Goal: Task Accomplishment & Management: Use online tool/utility

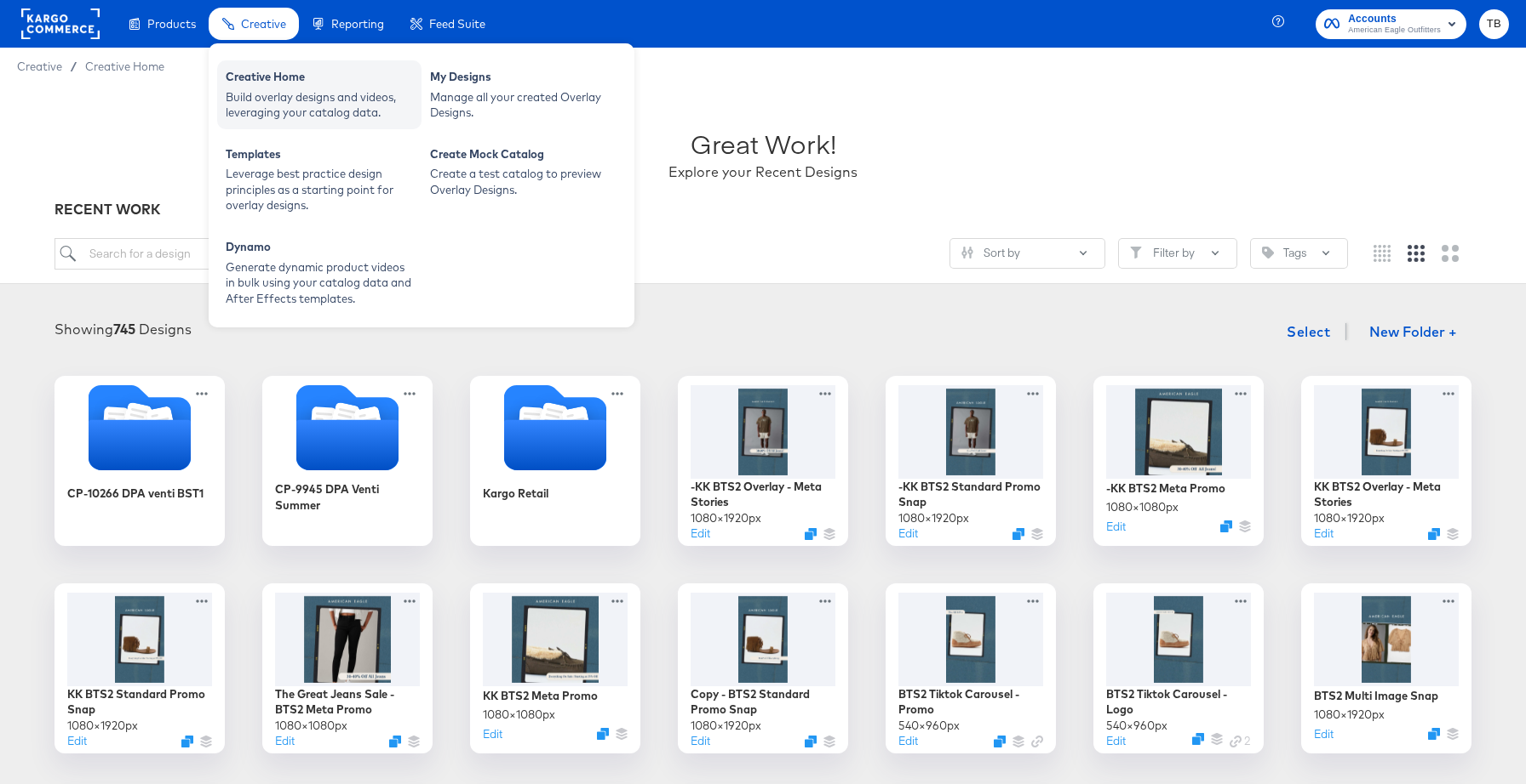
click at [287, 97] on div "Build overlay designs and videos, leveraging your catalog data." at bounding box center [319, 106] width 187 height 32
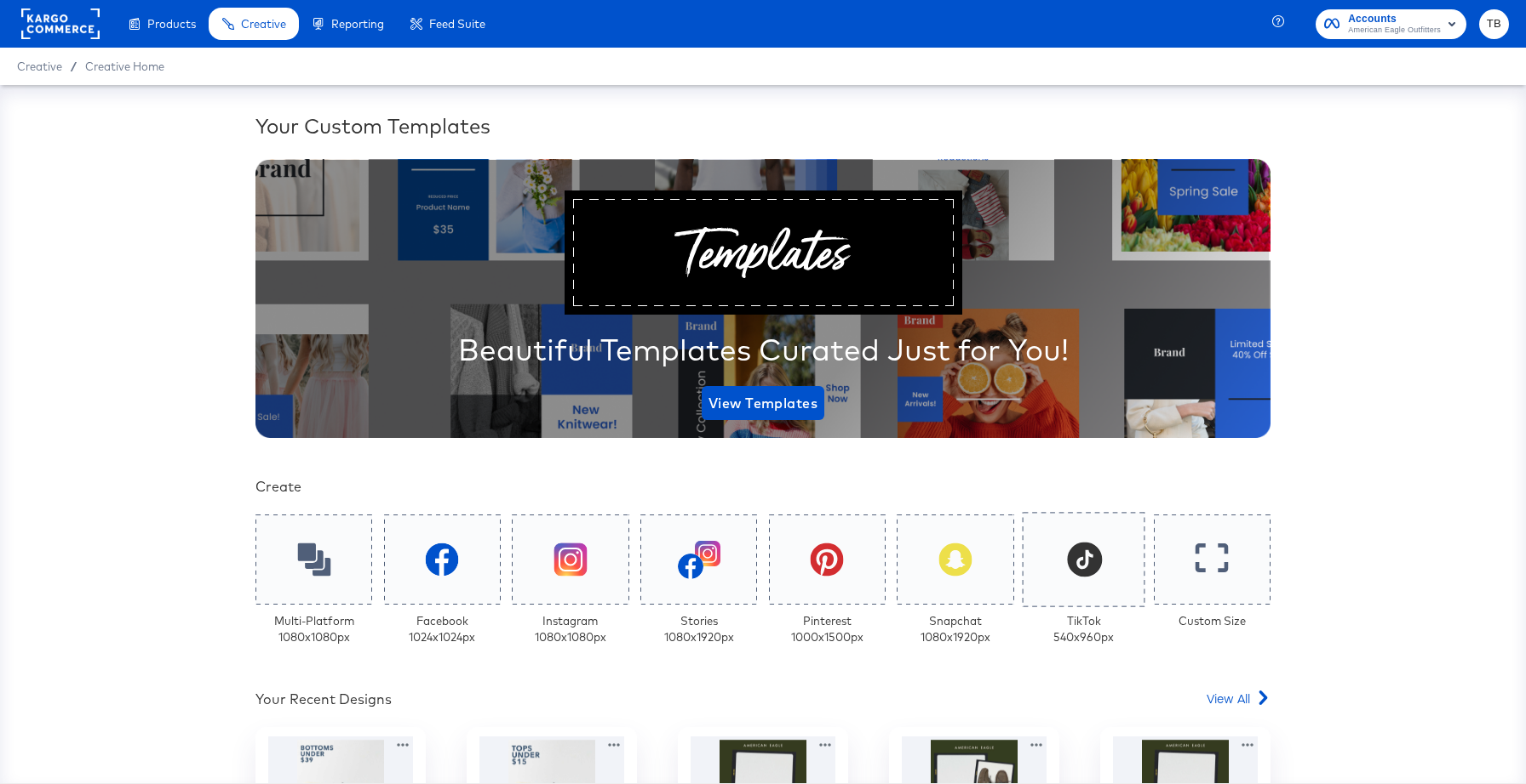
click at [1086, 569] on icon at bounding box center [1083, 560] width 35 height 35
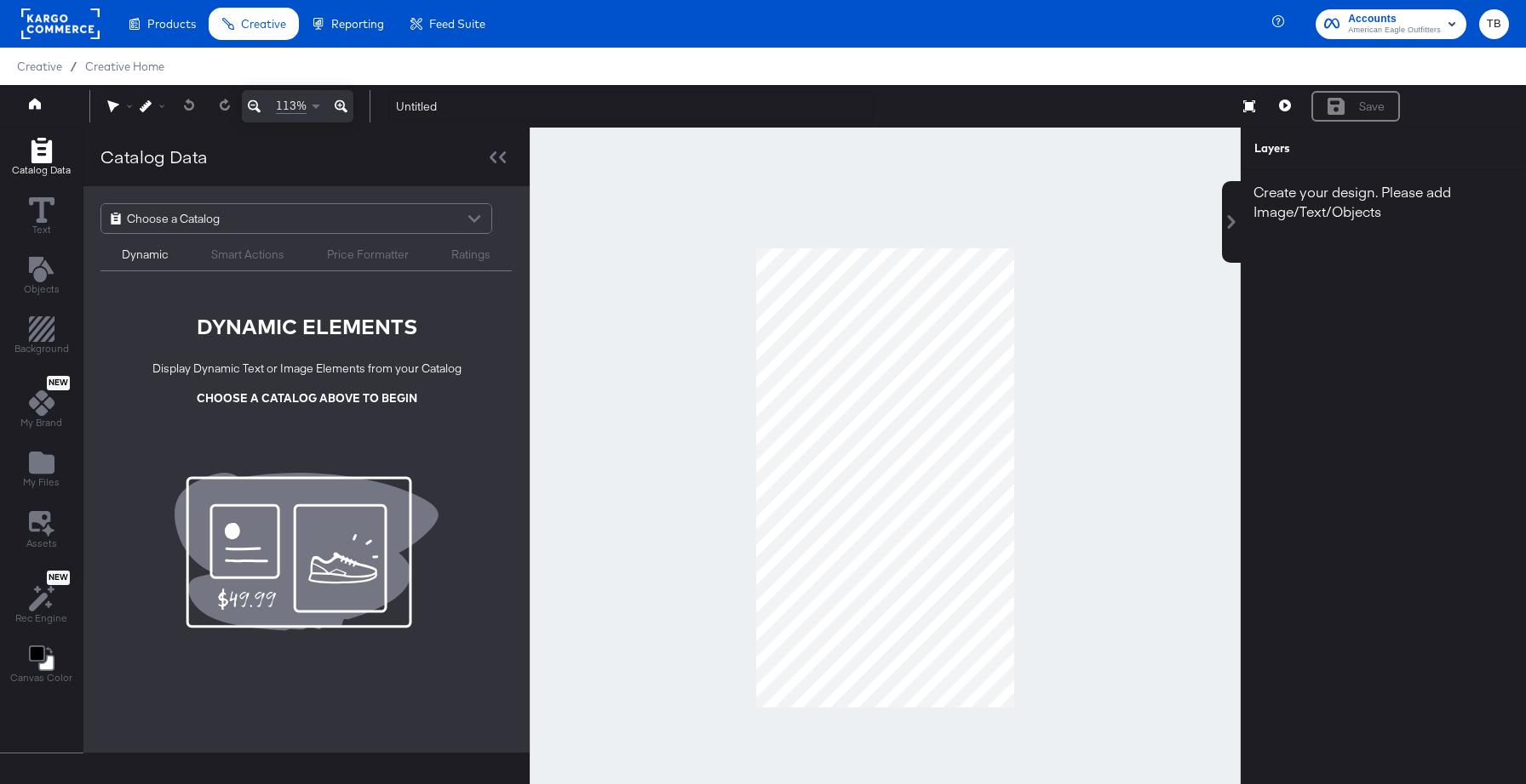
click at [472, 218] on div at bounding box center [474, 221] width 26 height 30
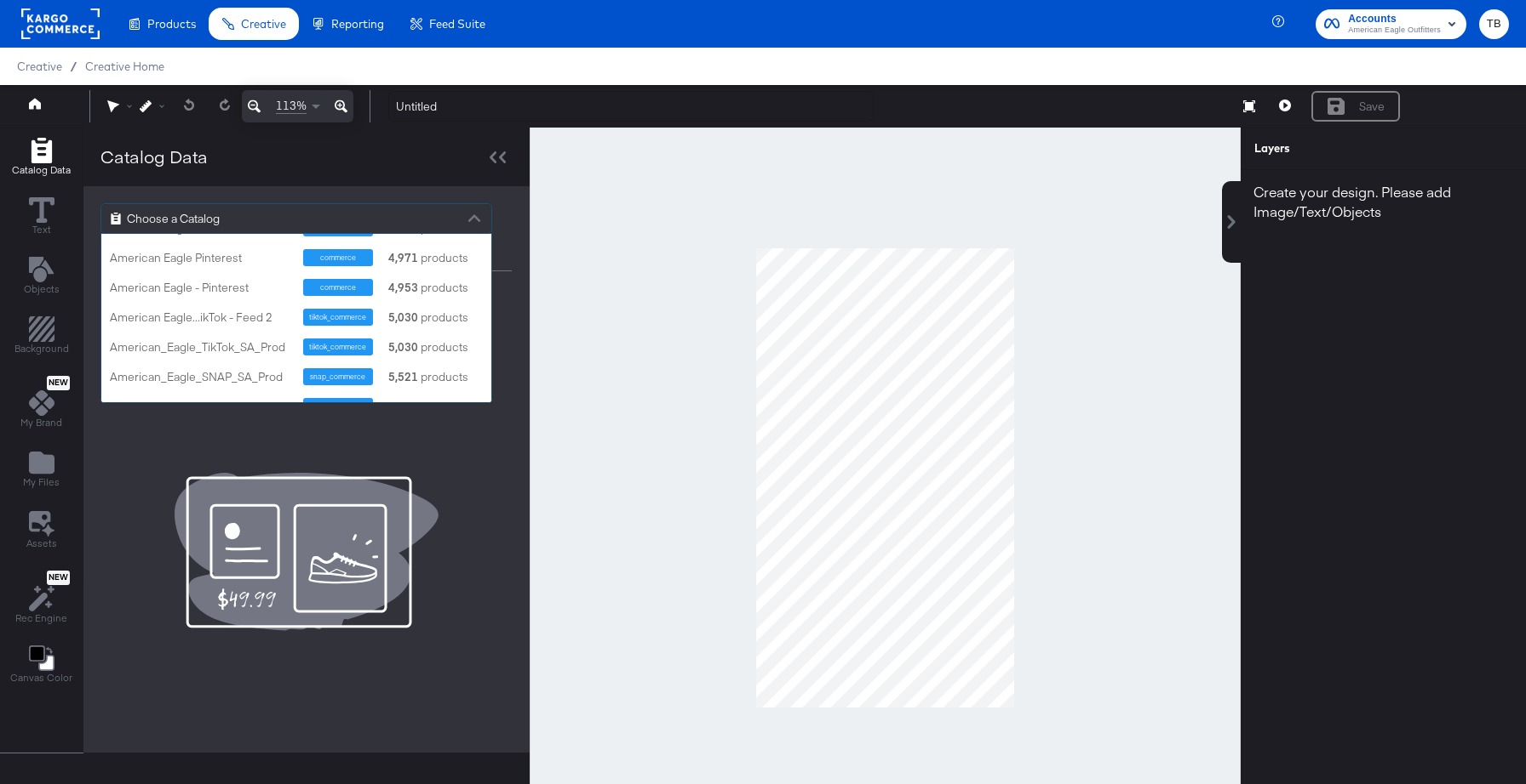
scroll to position [545, 0]
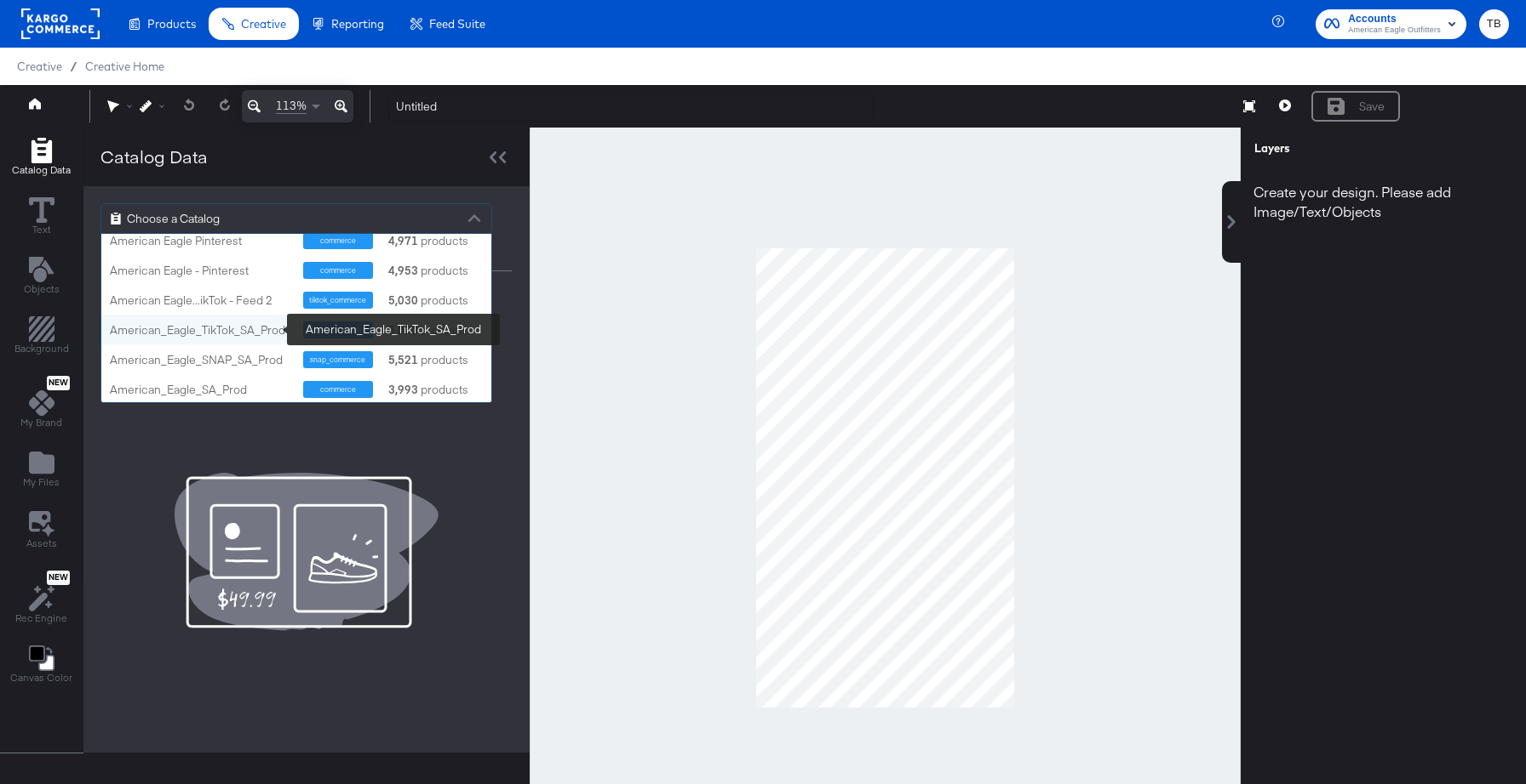
click at [225, 332] on div "American_Eagle_TikTok_SA_Prod" at bounding box center [199, 331] width 180 height 16
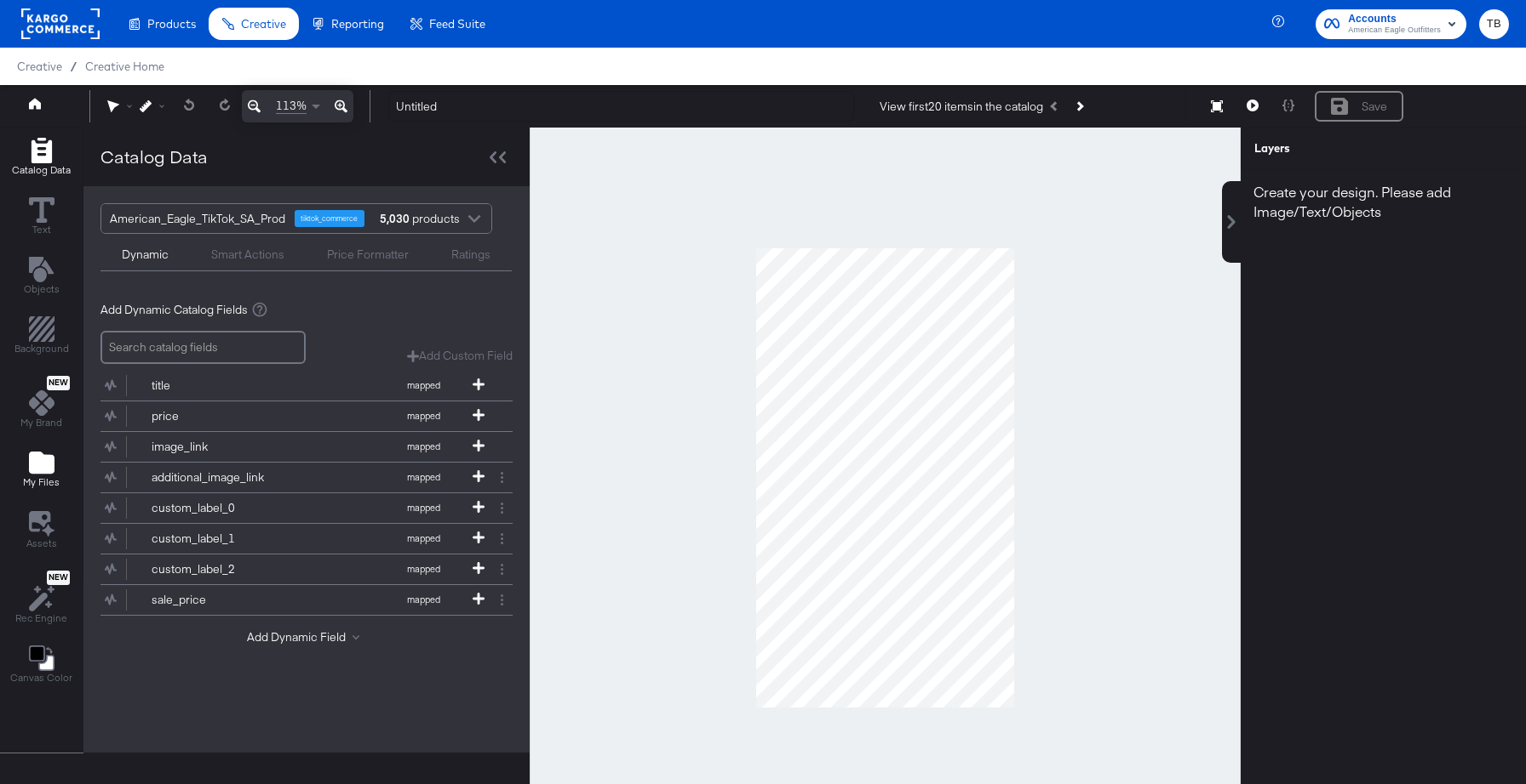
click at [30, 462] on icon "Add Files" at bounding box center [42, 463] width 26 height 22
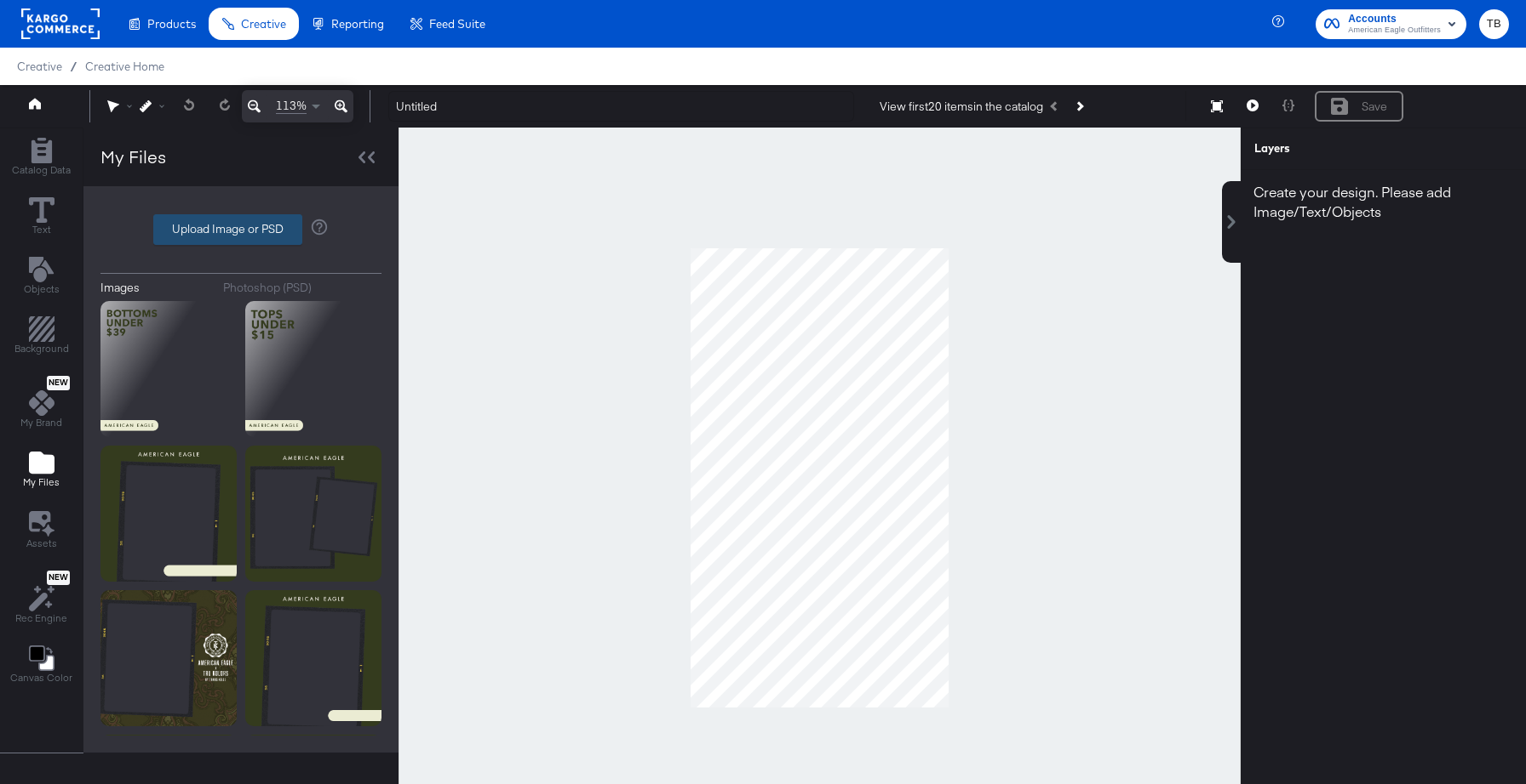
click at [271, 231] on label "Upload Image or PSD" at bounding box center [228, 229] width 148 height 29
click at [241, 230] on input "Upload Image or PSD" at bounding box center [241, 230] width 0 height 0
type input "C:\fakepath\TikTok Carousel 9_16 - Promo-1.png"
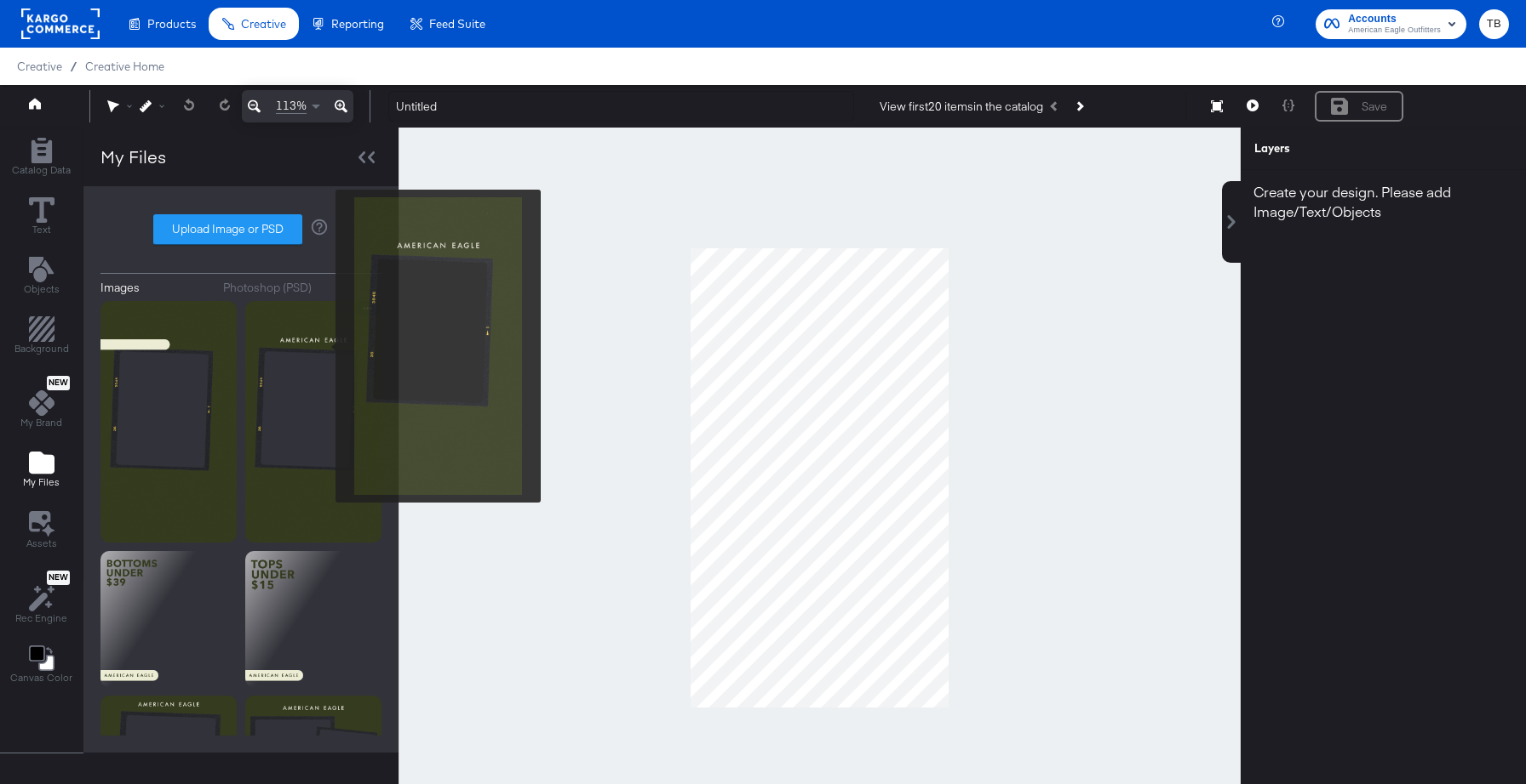
click at [324, 347] on img at bounding box center [313, 421] width 137 height 242
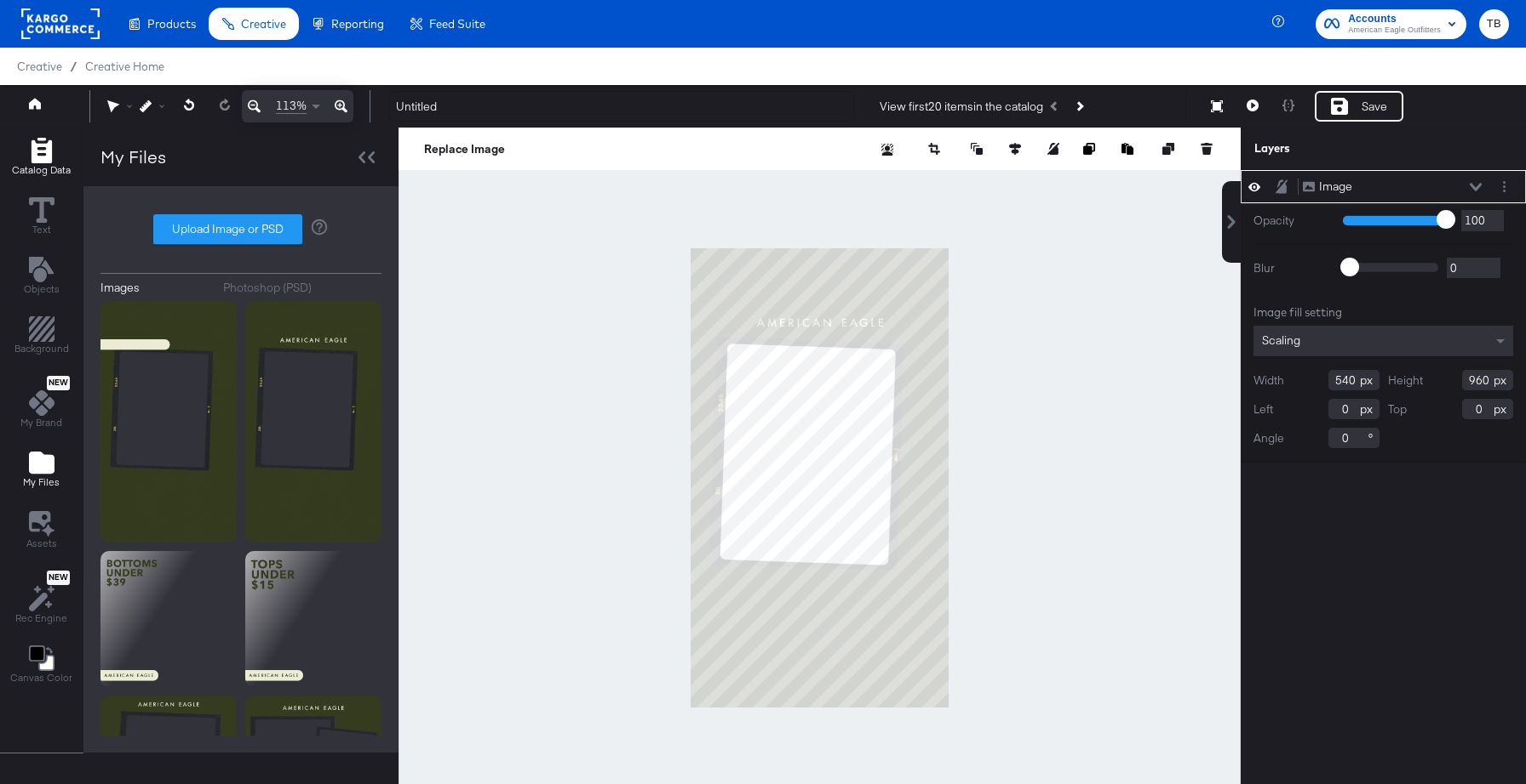
click at [42, 157] on icon "Add Rectangle" at bounding box center [41, 150] width 20 height 26
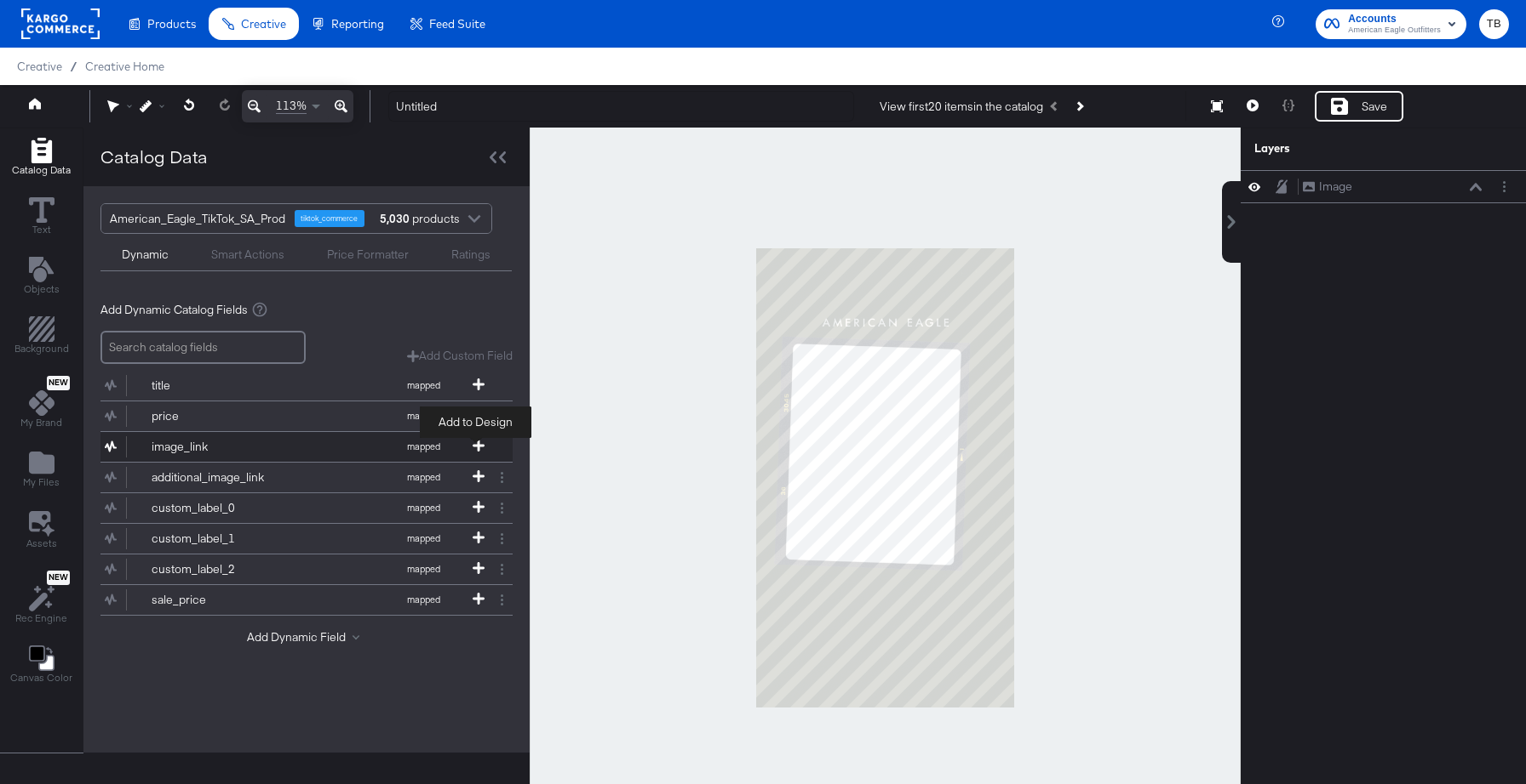
click at [473, 445] on icon at bounding box center [478, 446] width 12 height 12
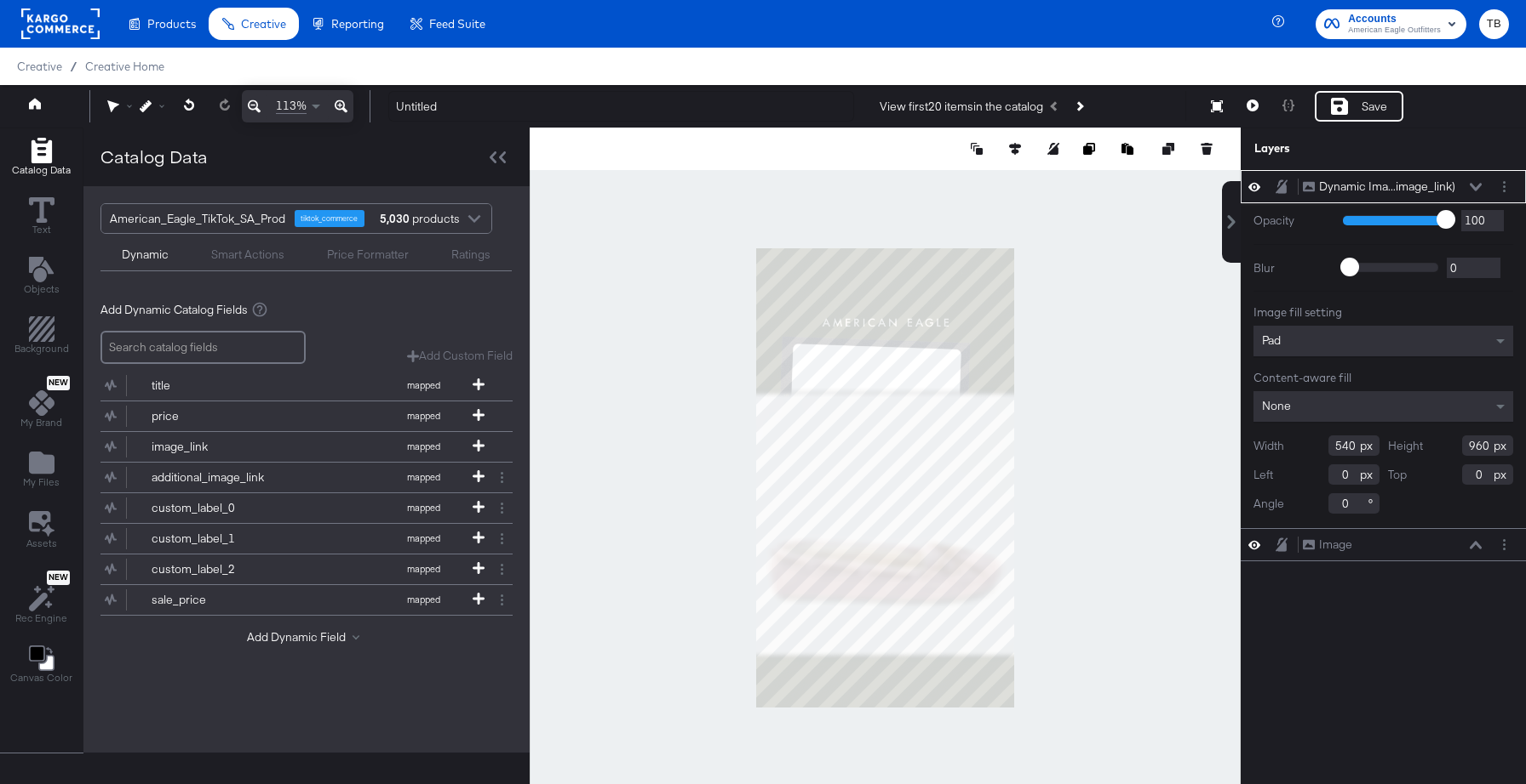
type input "765"
type input "195"
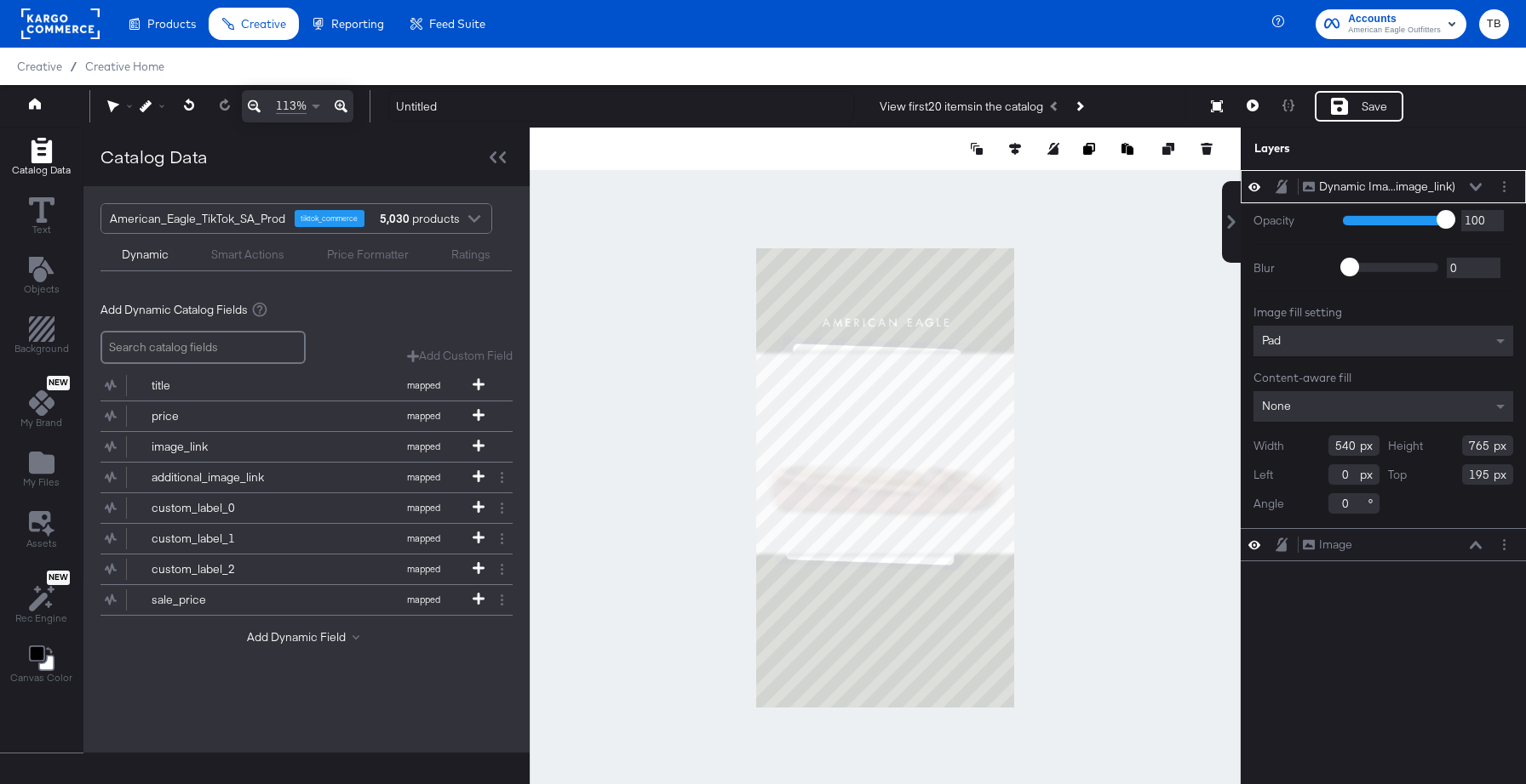
type input "469"
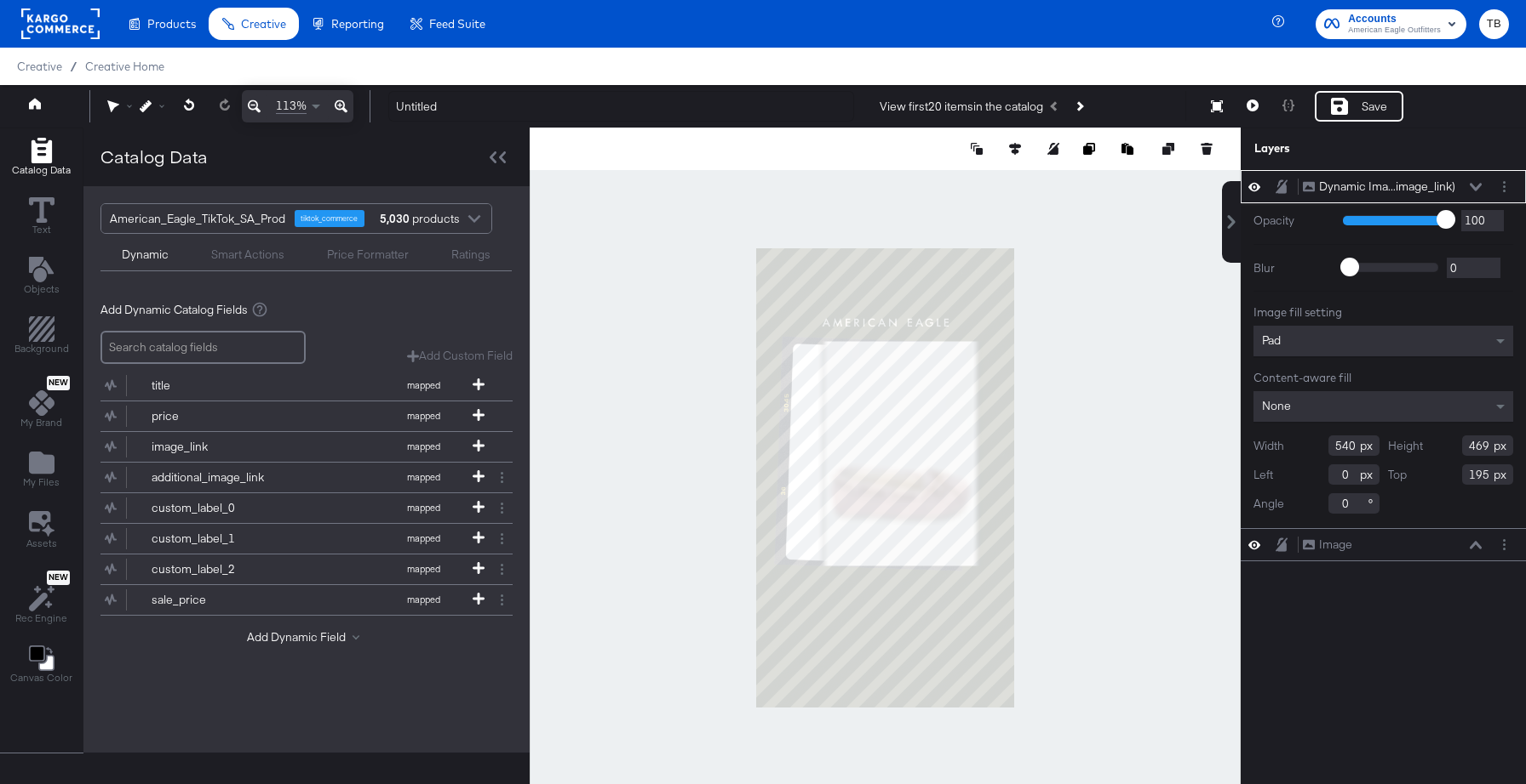
type input "482"
type input "58"
type input "385"
click at [1351, 506] on input "0" at bounding box center [1353, 503] width 51 height 20
type input "2"
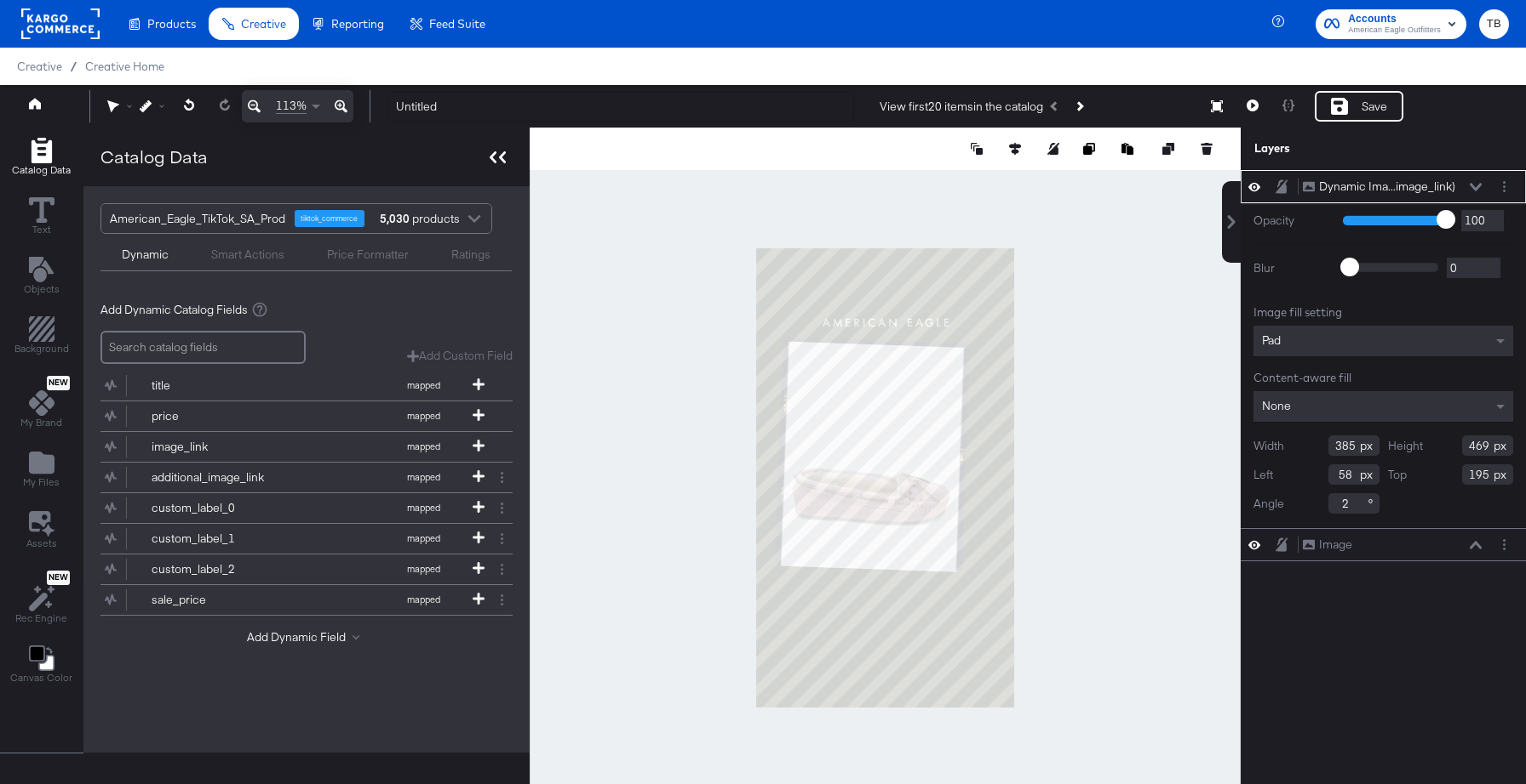
click at [499, 158] on icon at bounding box center [497, 157] width 16 height 12
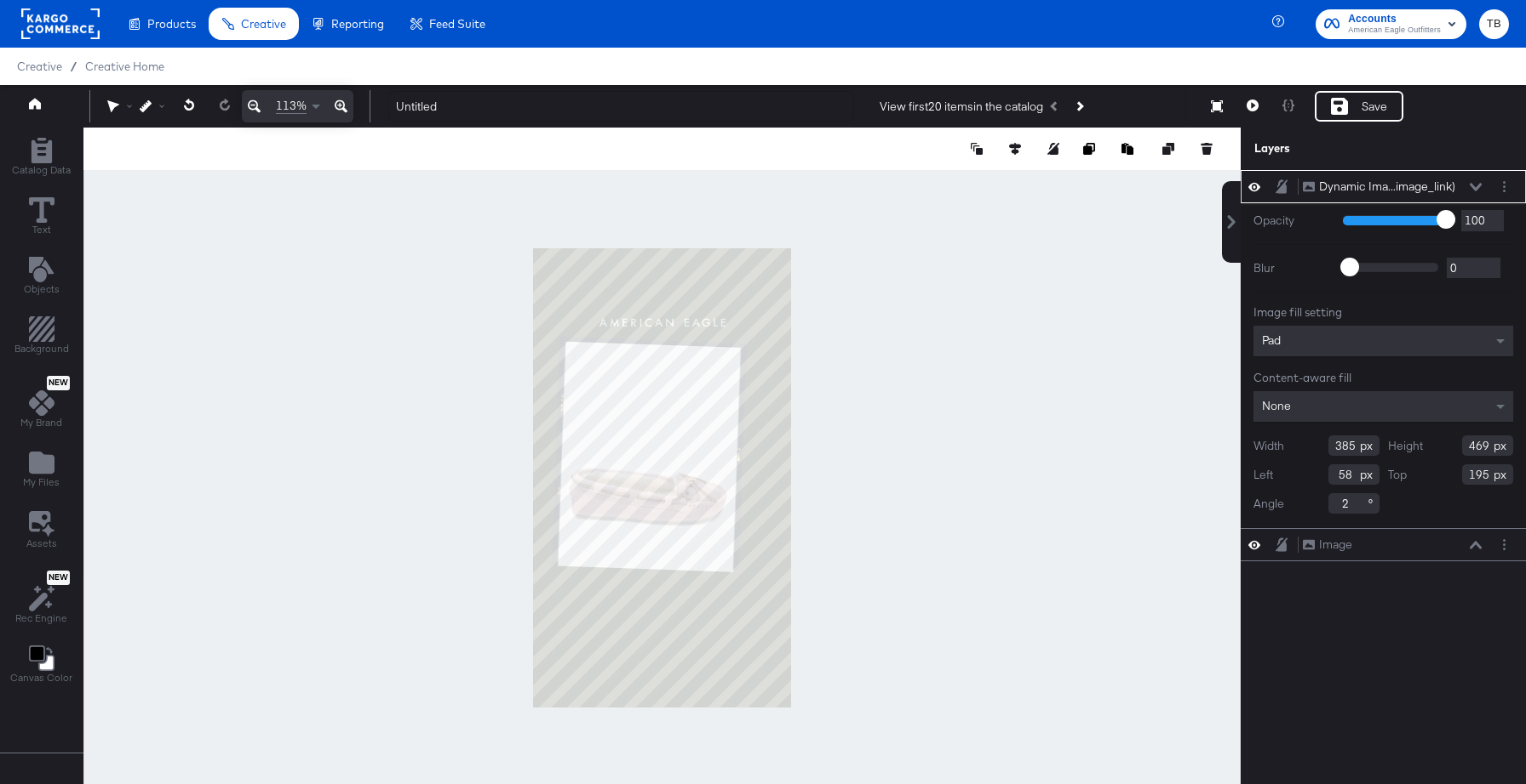
click at [345, 109] on icon at bounding box center [341, 107] width 13 height 20
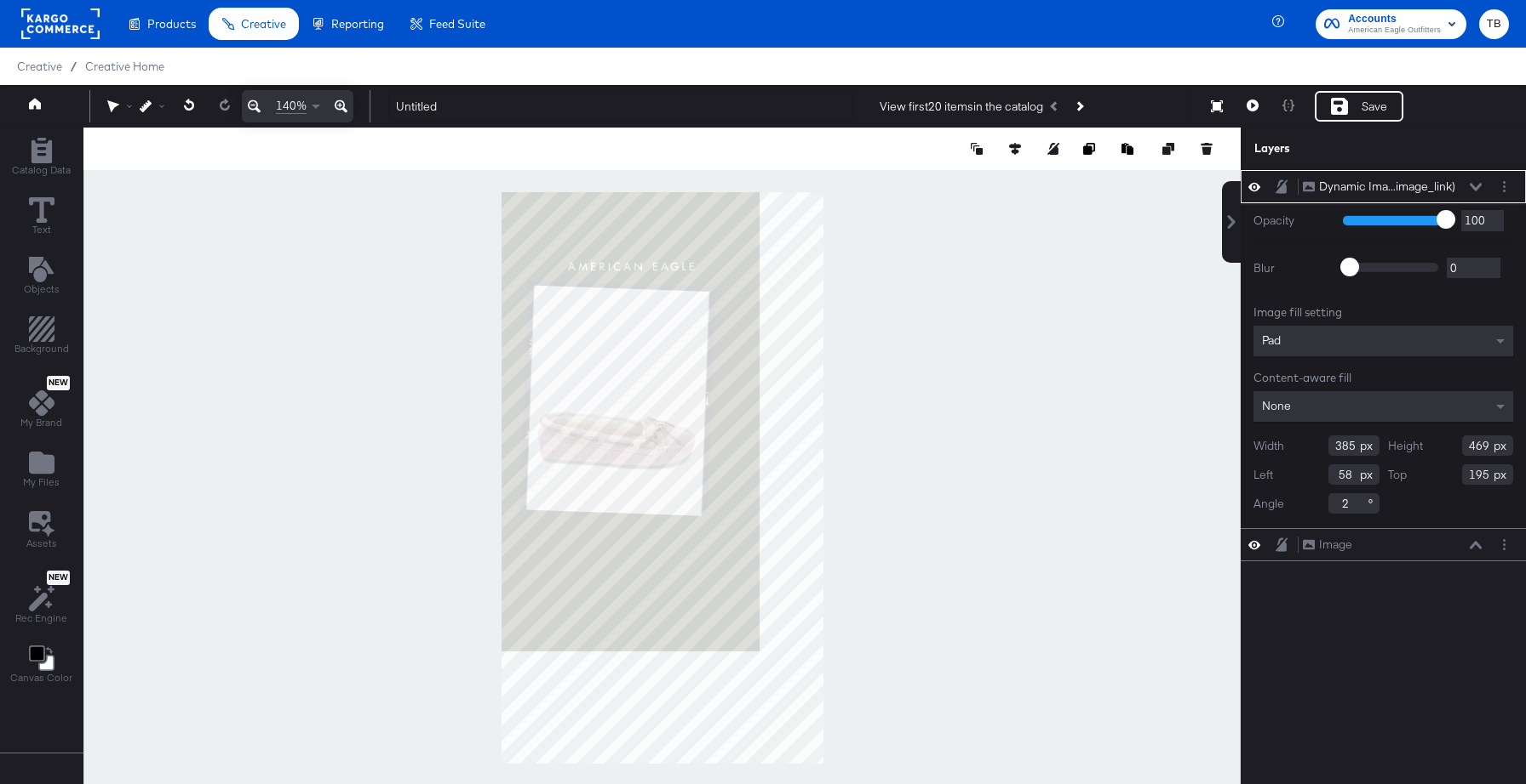
click at [345, 109] on icon at bounding box center [341, 107] width 13 height 20
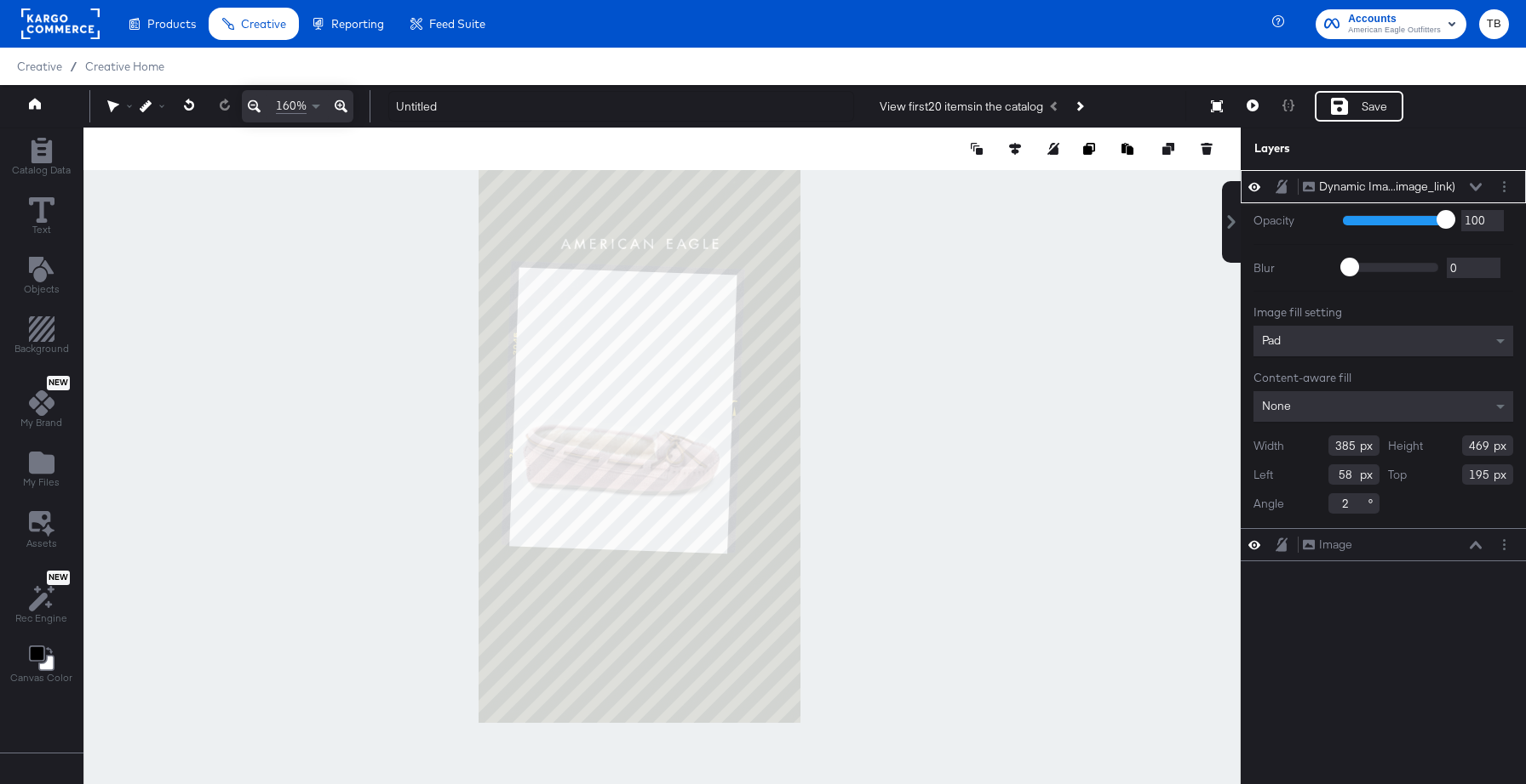
click at [345, 109] on icon at bounding box center [341, 107] width 13 height 20
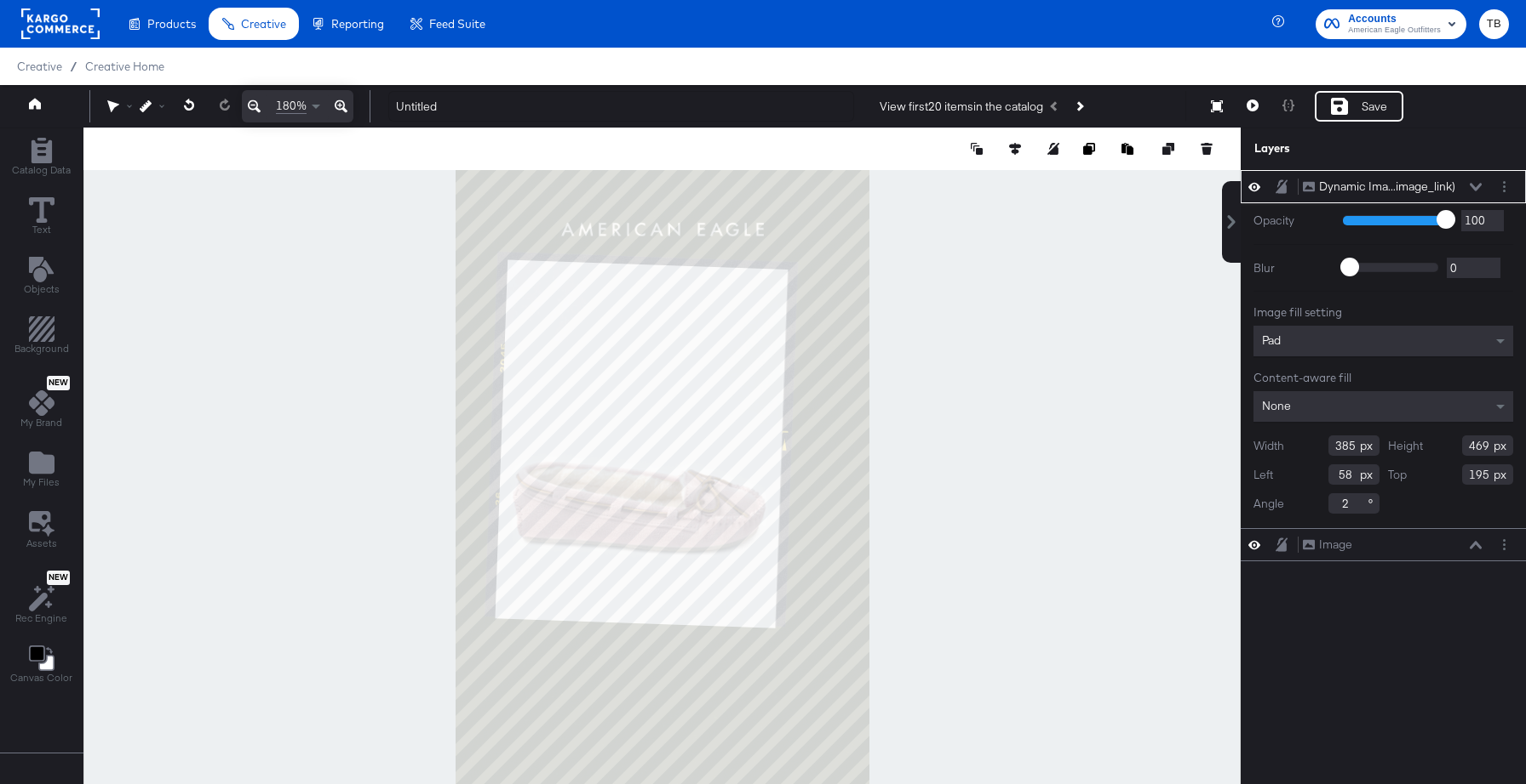
click at [345, 109] on icon at bounding box center [341, 107] width 13 height 20
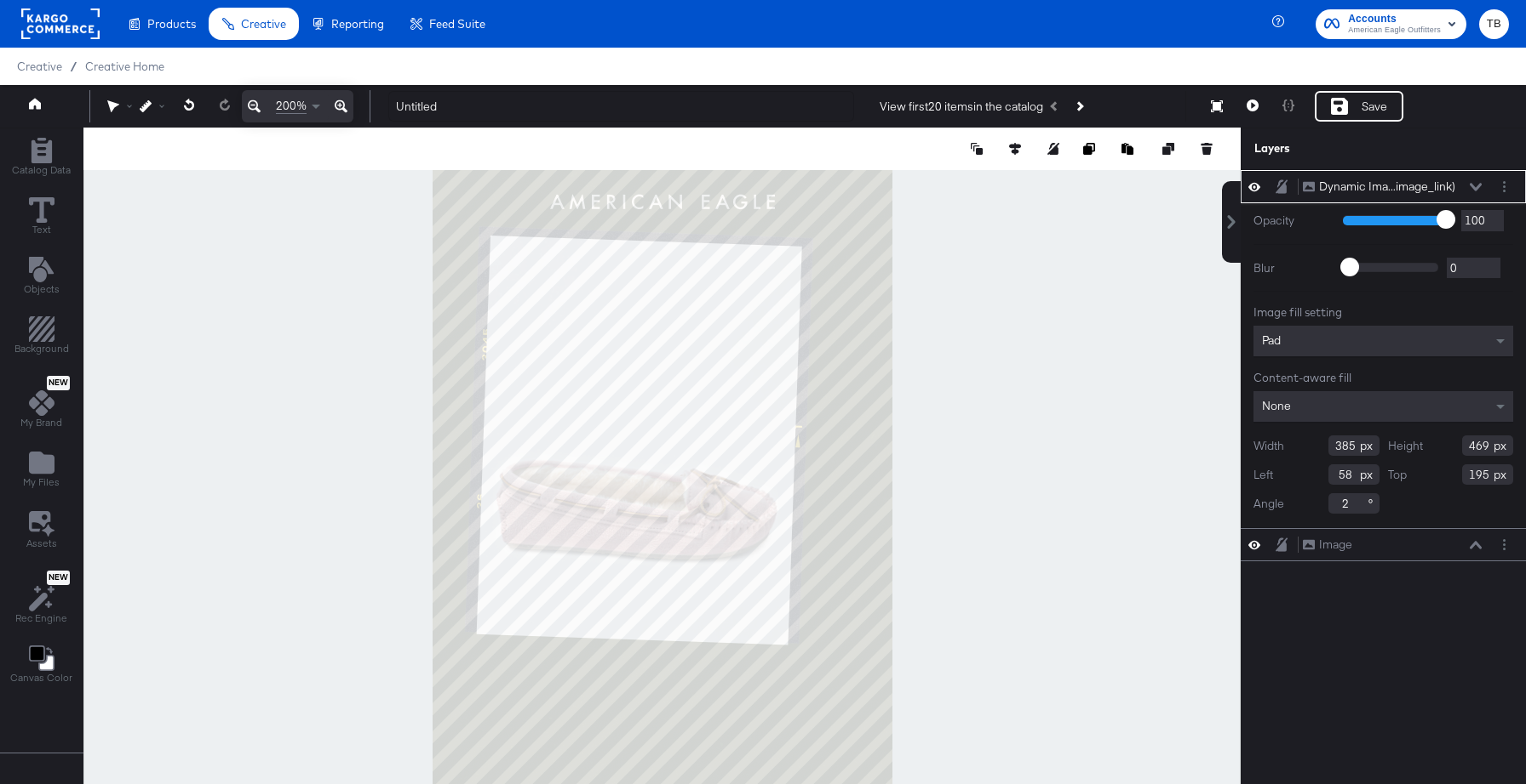
click at [345, 109] on icon at bounding box center [341, 107] width 13 height 20
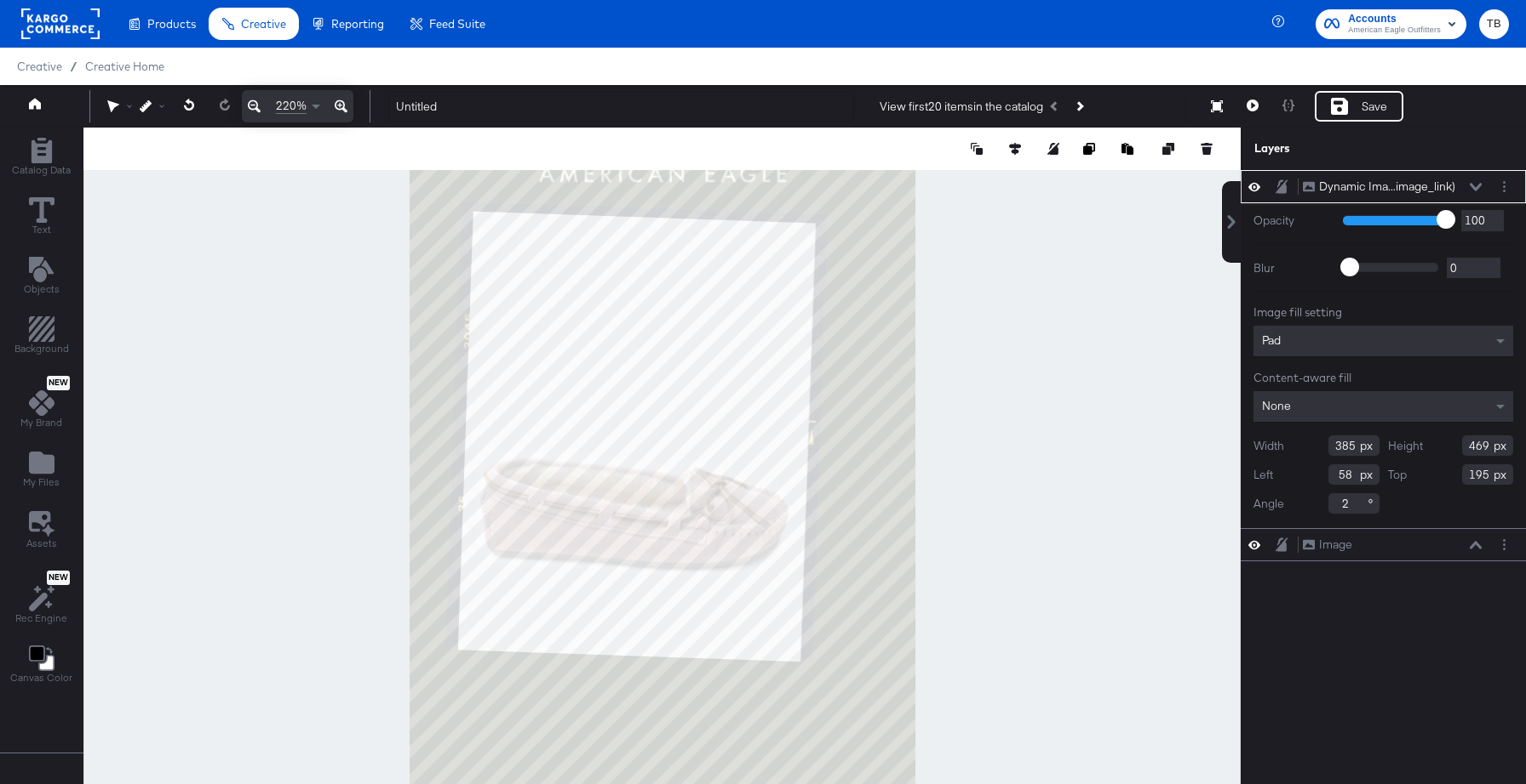
click at [345, 109] on icon at bounding box center [341, 107] width 13 height 20
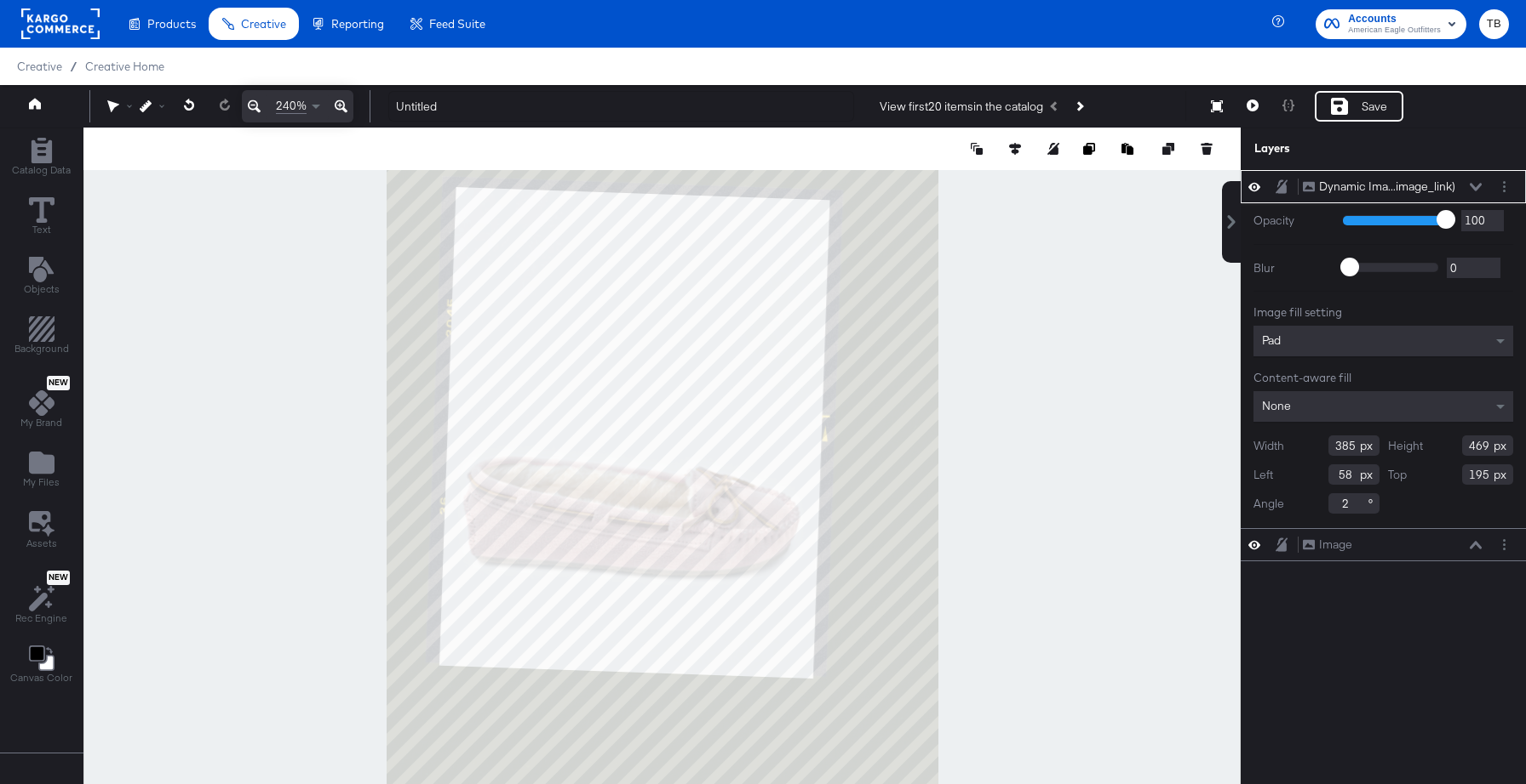
click at [345, 109] on icon at bounding box center [341, 107] width 13 height 20
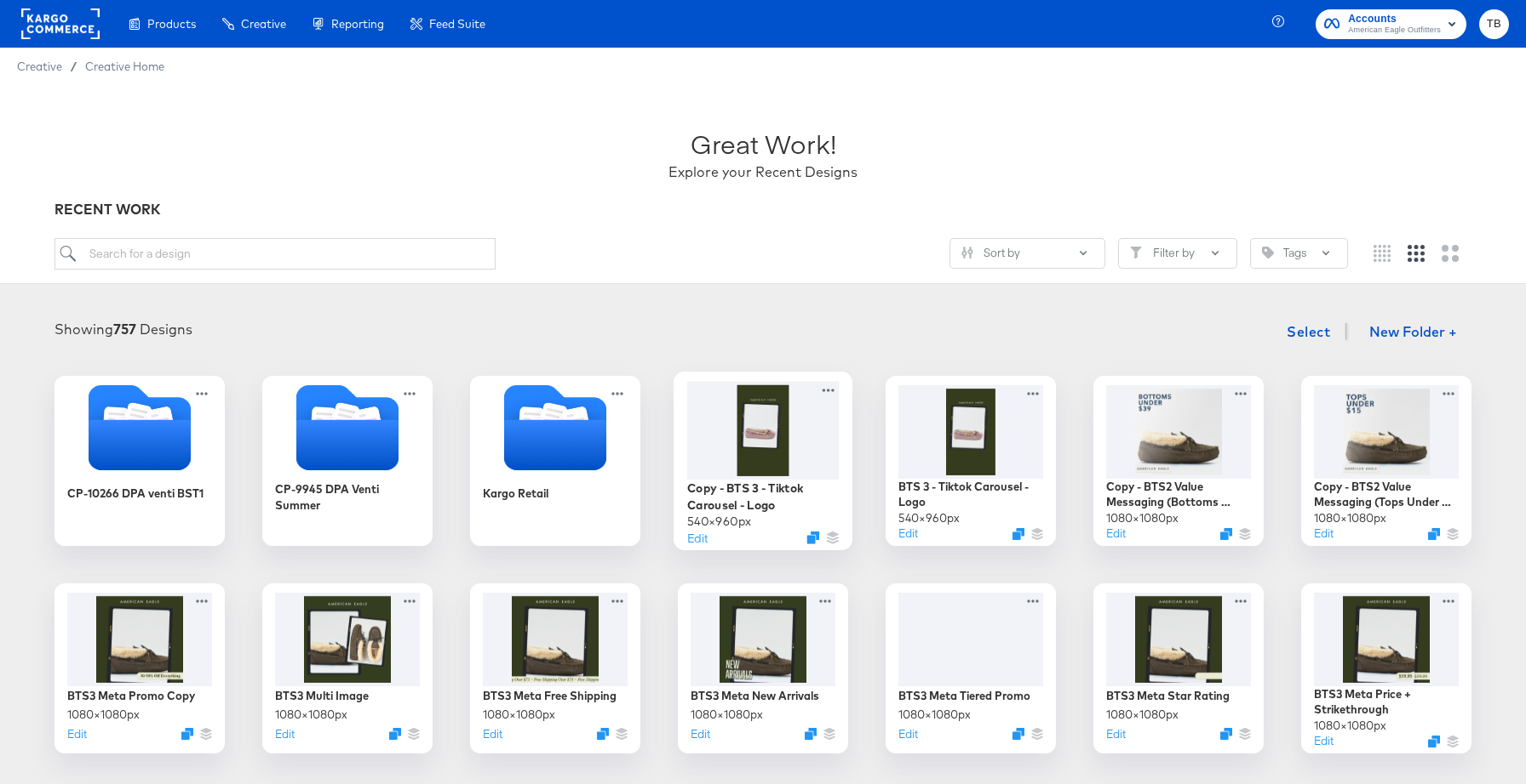
click at [789, 463] on div at bounding box center [763, 430] width 153 height 98
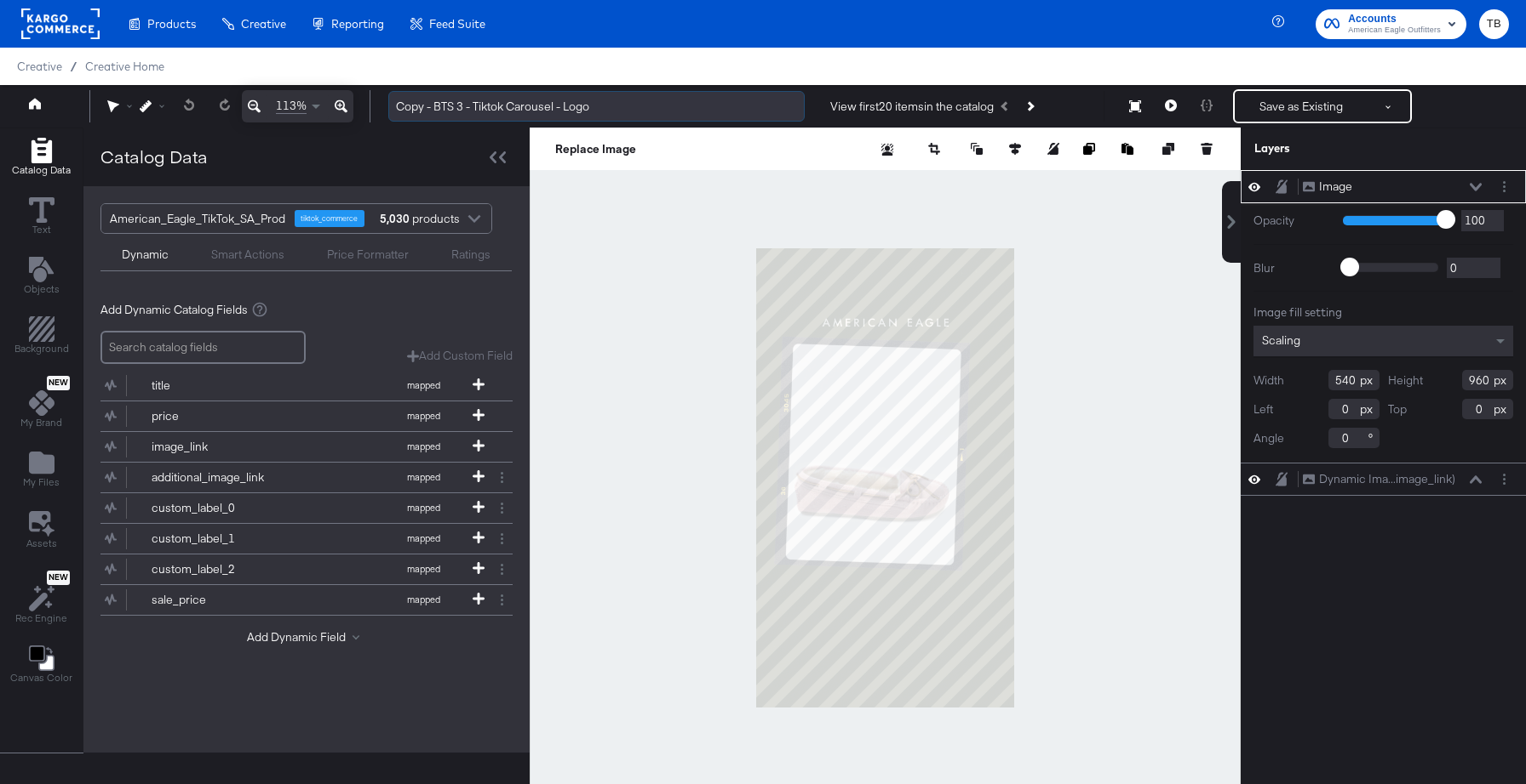
click at [434, 105] on input "Copy - BTS 3 - Tiktok Carousel - Logo" at bounding box center [596, 107] width 417 height 32
click at [584, 102] on input "BTS 3 - Tiktok Carousel - Logo" at bounding box center [596, 107] width 417 height 32
type input "BTS 3 - Tiktok Carousel - Promo"
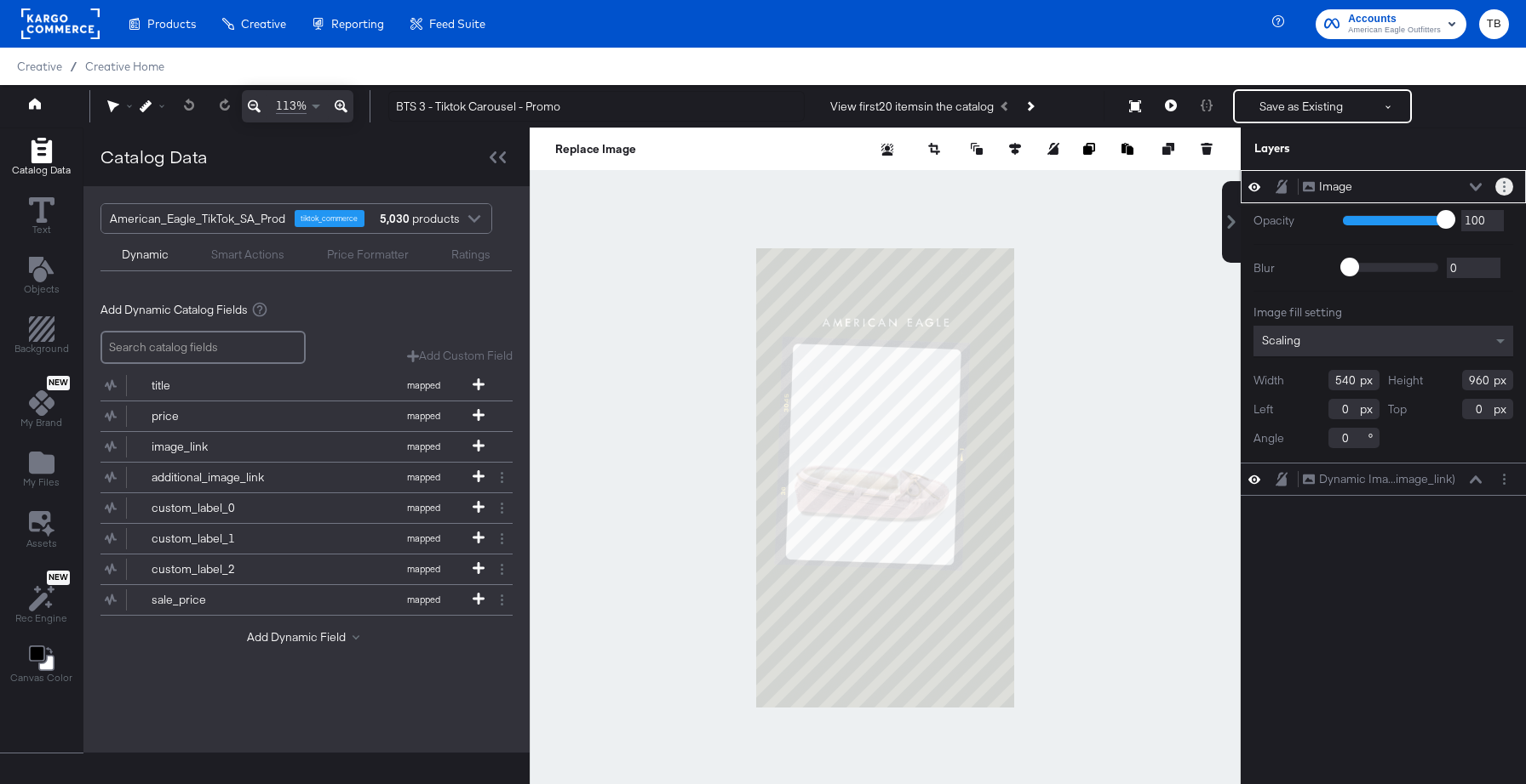
click at [1503, 187] on circle "Layer Options" at bounding box center [1504, 186] width 3 height 3
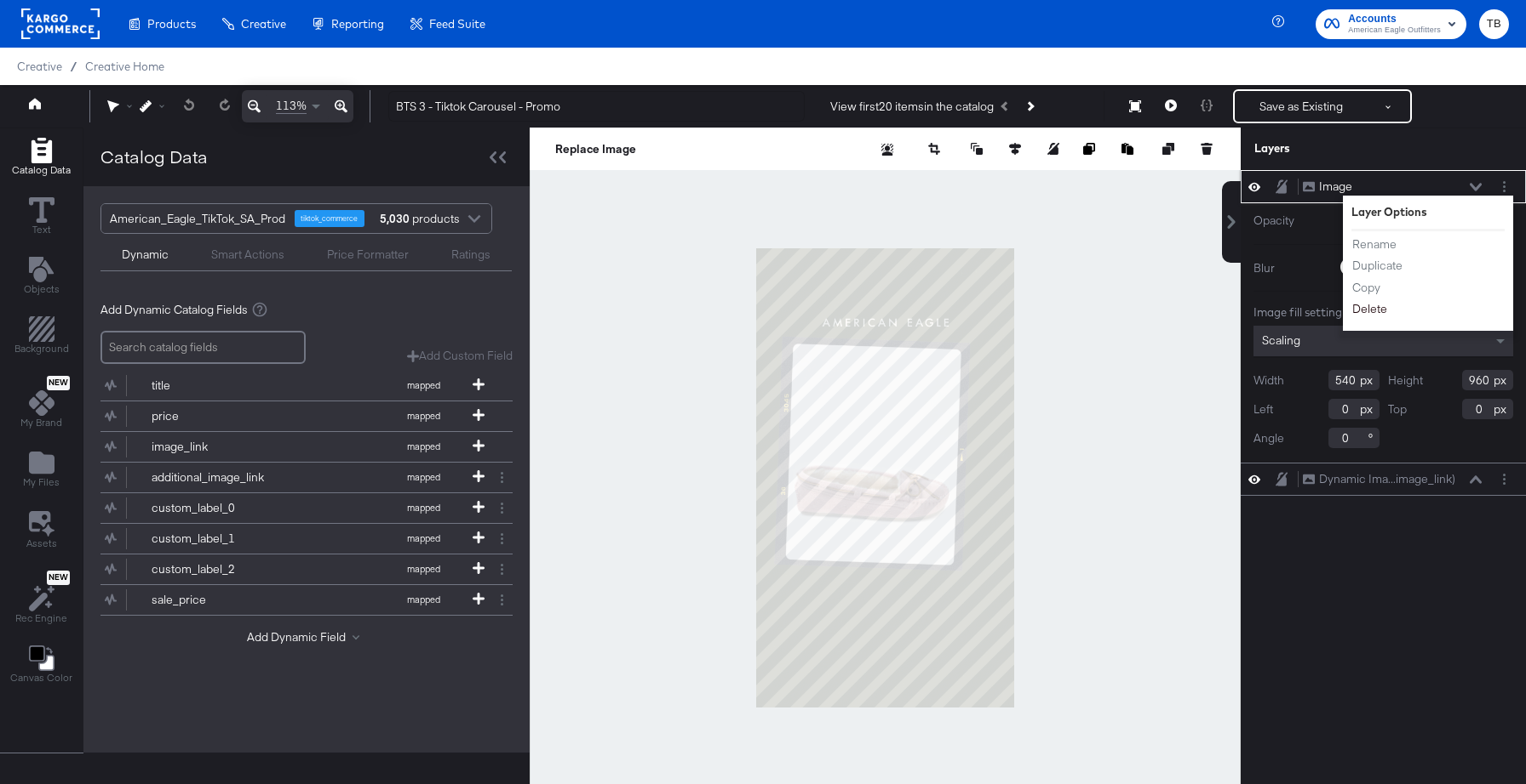
click at [1371, 312] on button "Delete" at bounding box center [1369, 310] width 37 height 18
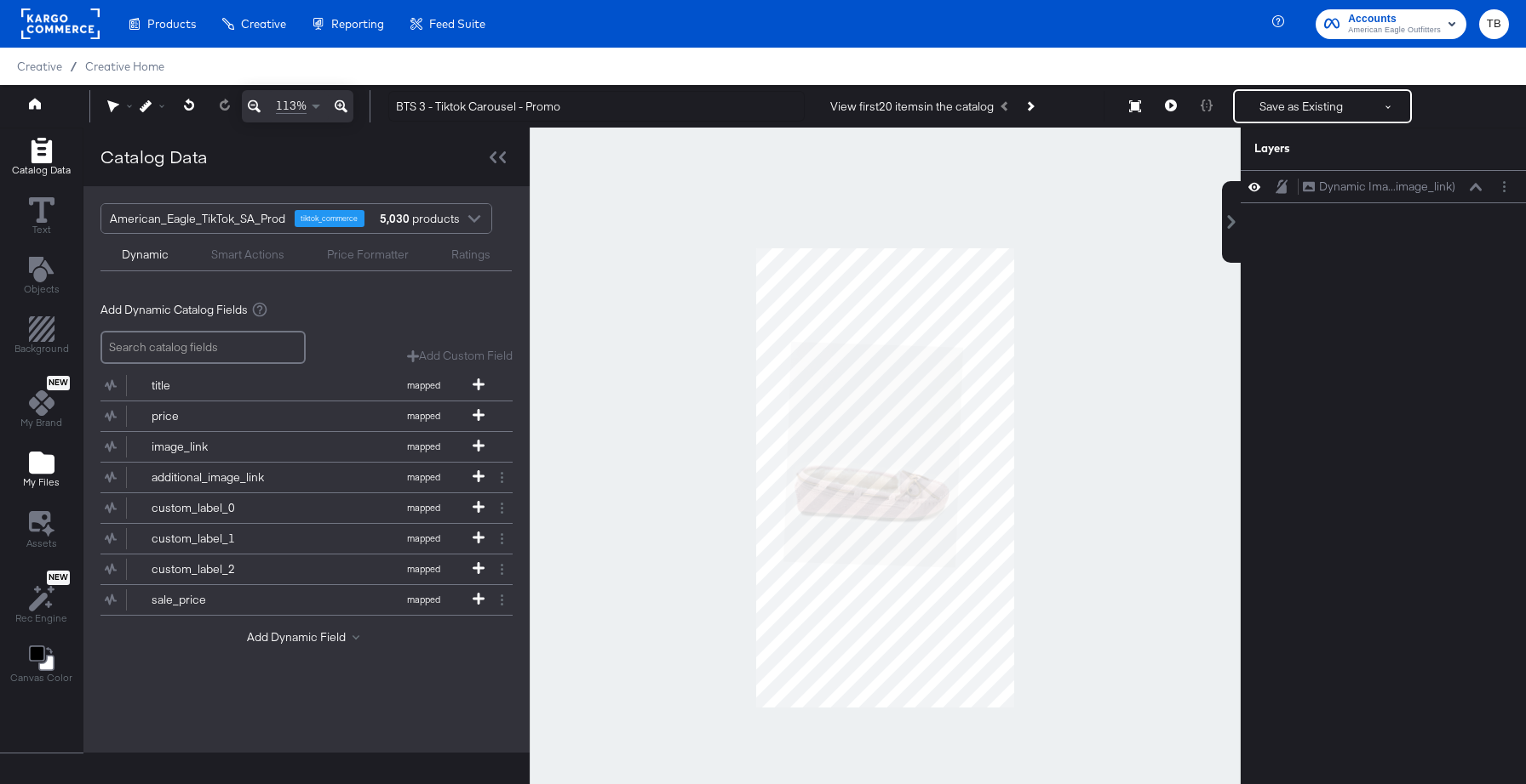
click at [32, 482] on span "My Files" at bounding box center [41, 482] width 37 height 14
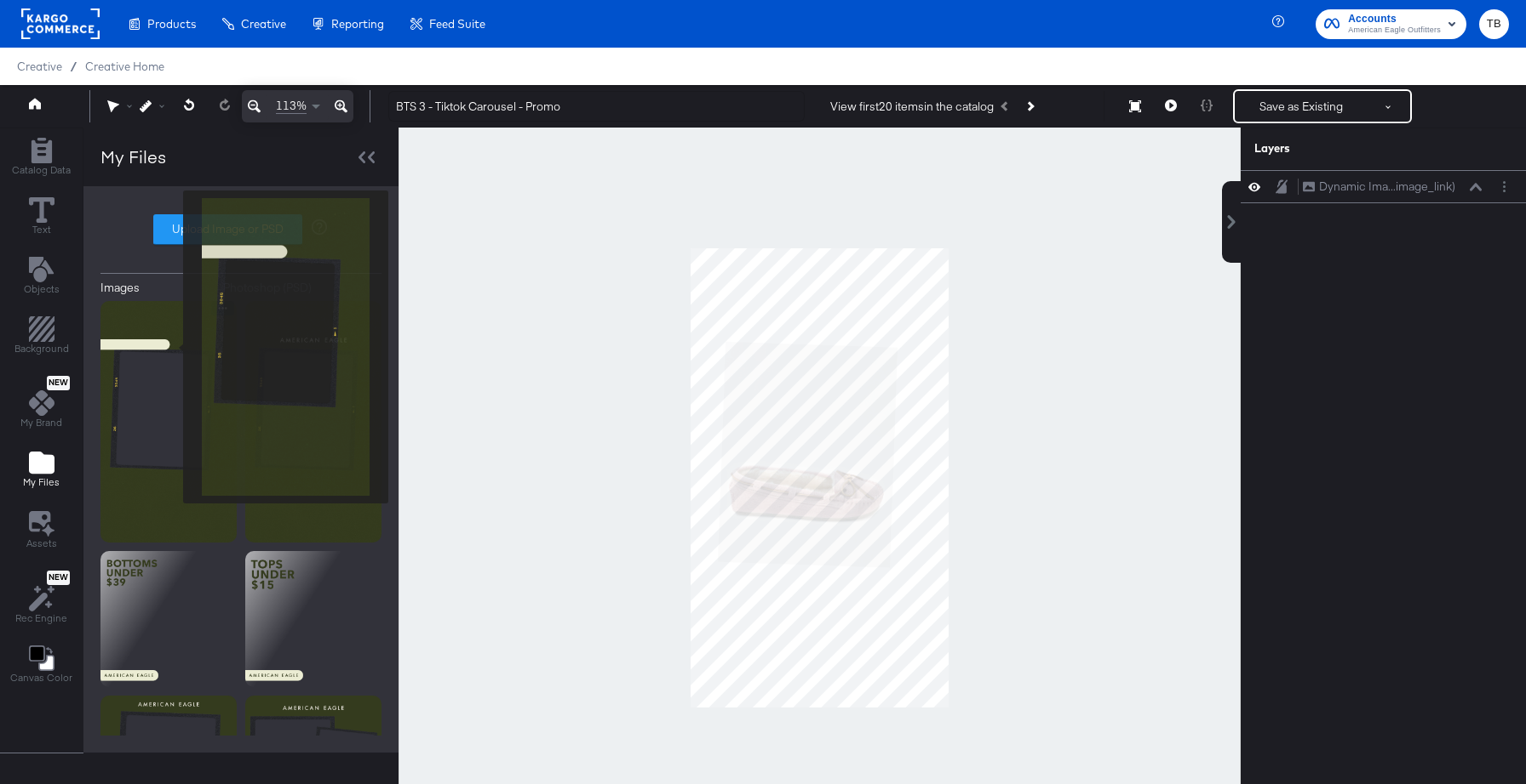
click at [172, 347] on img at bounding box center [168, 421] width 137 height 242
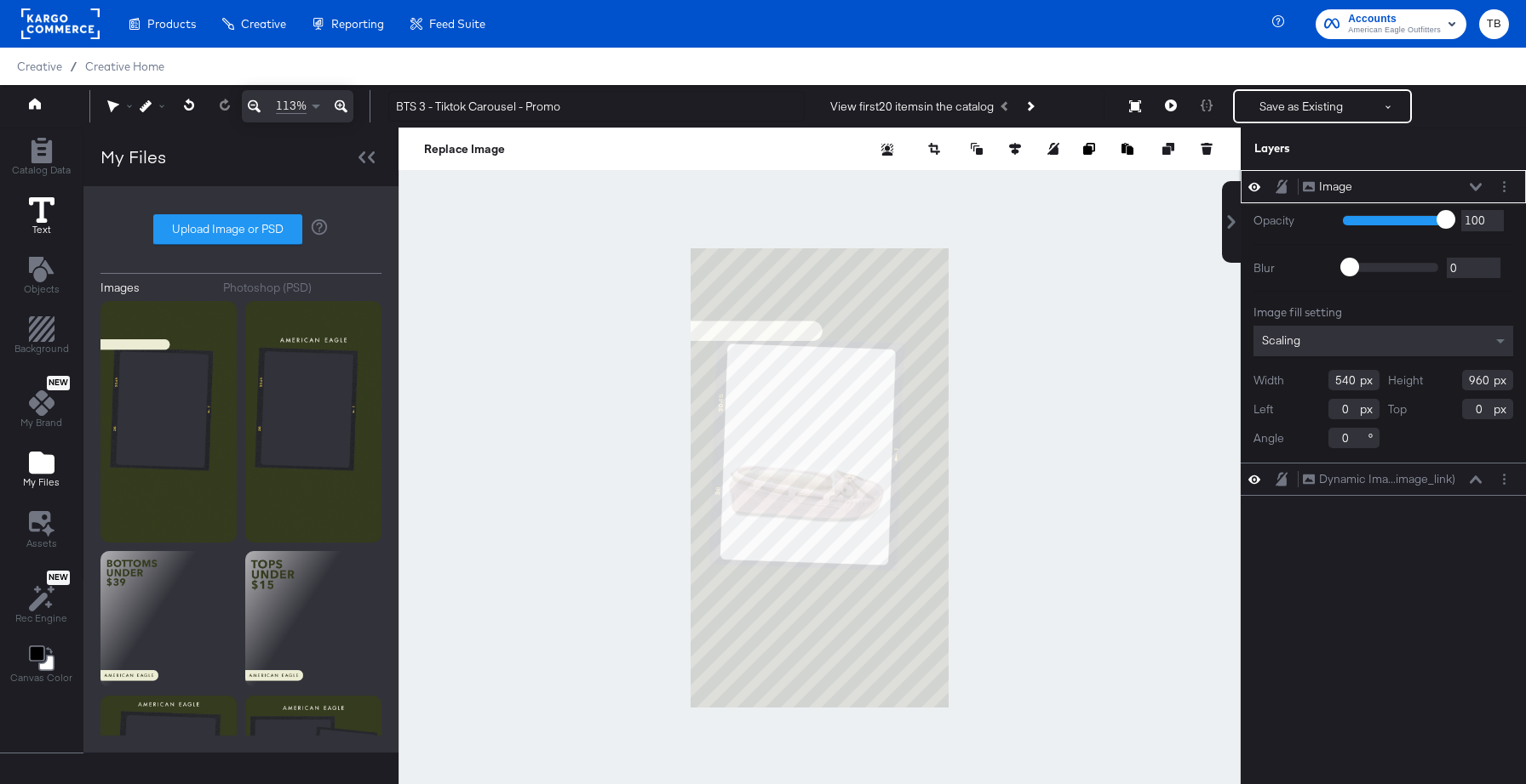
click at [38, 207] on icon at bounding box center [42, 210] width 26 height 26
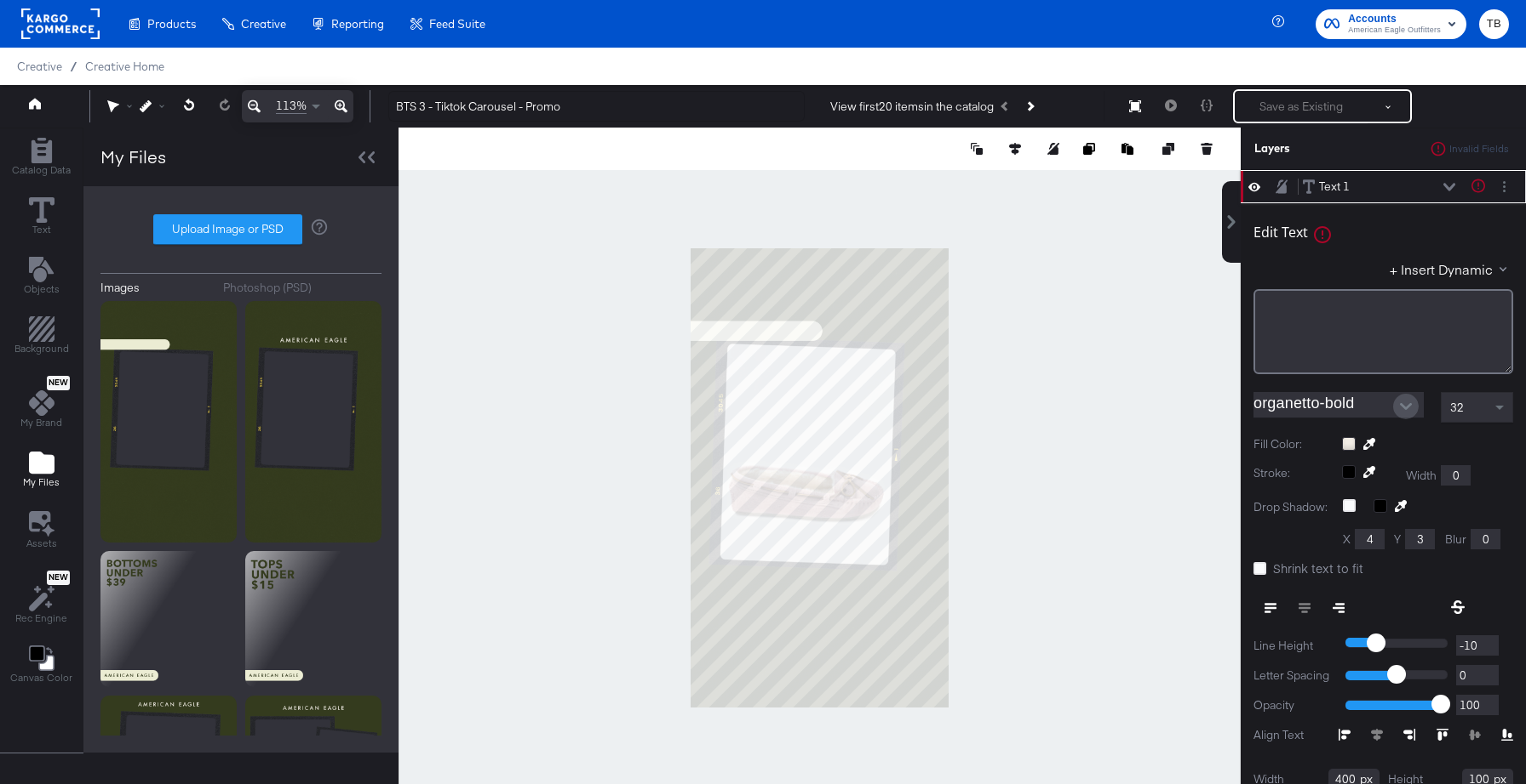
click at [1395, 405] on button "Open" at bounding box center [1405, 406] width 26 height 26
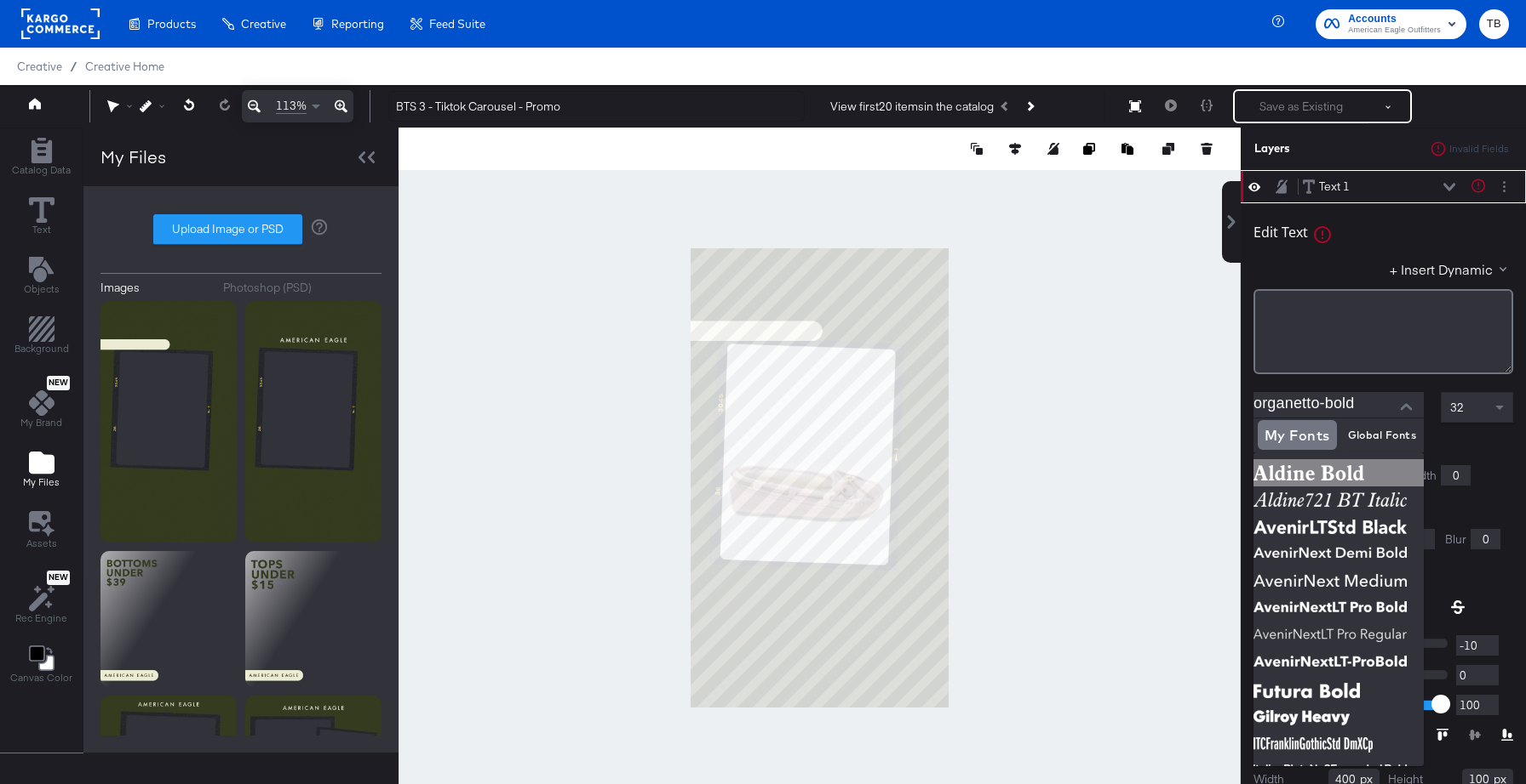
click at [1303, 479] on img at bounding box center [1338, 472] width 170 height 27
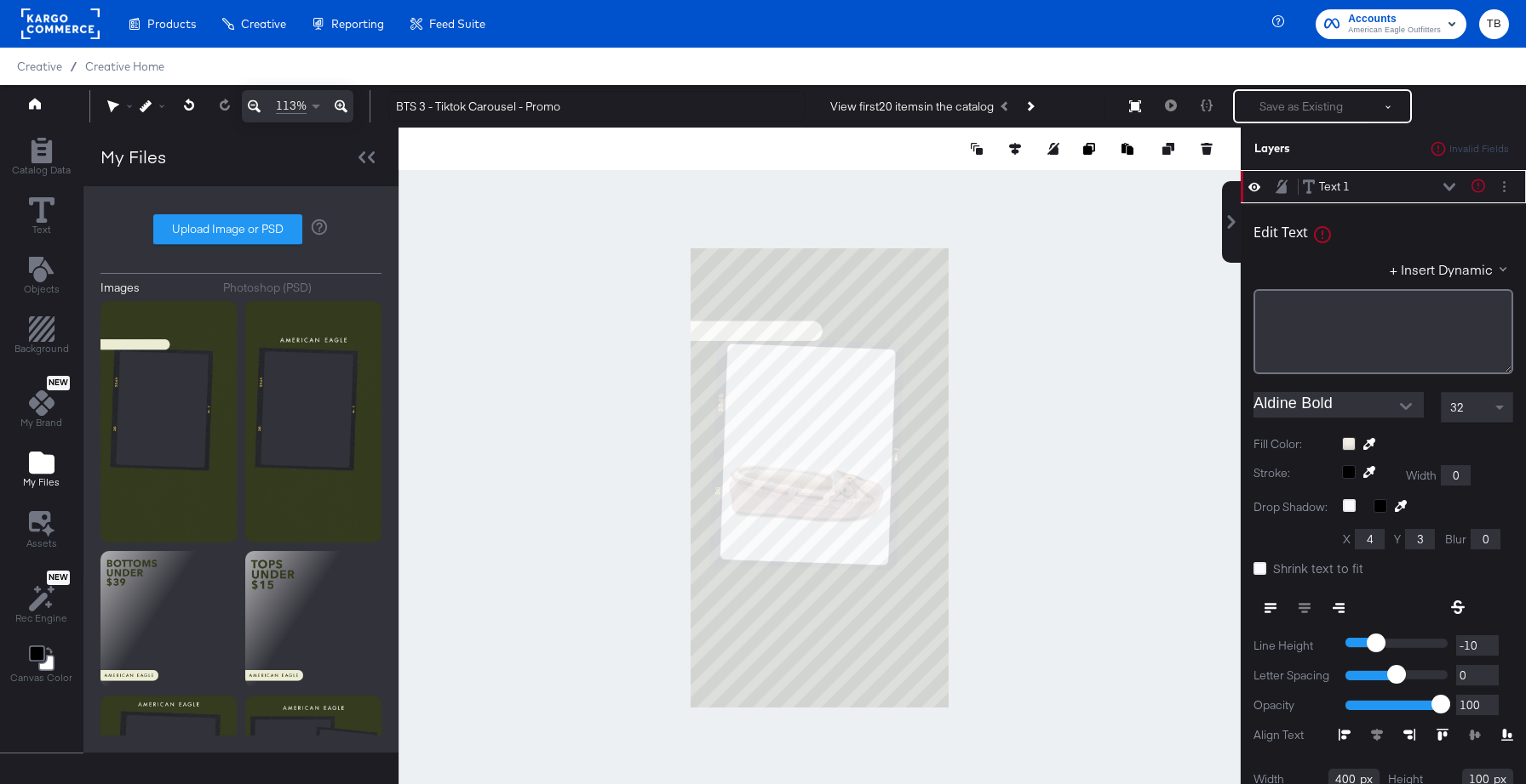
type input "Aldine Bold"
click at [1295, 304] on div "﻿" at bounding box center [1382, 309] width 237 height 16
click at [1497, 411] on span at bounding box center [1501, 407] width 21 height 29
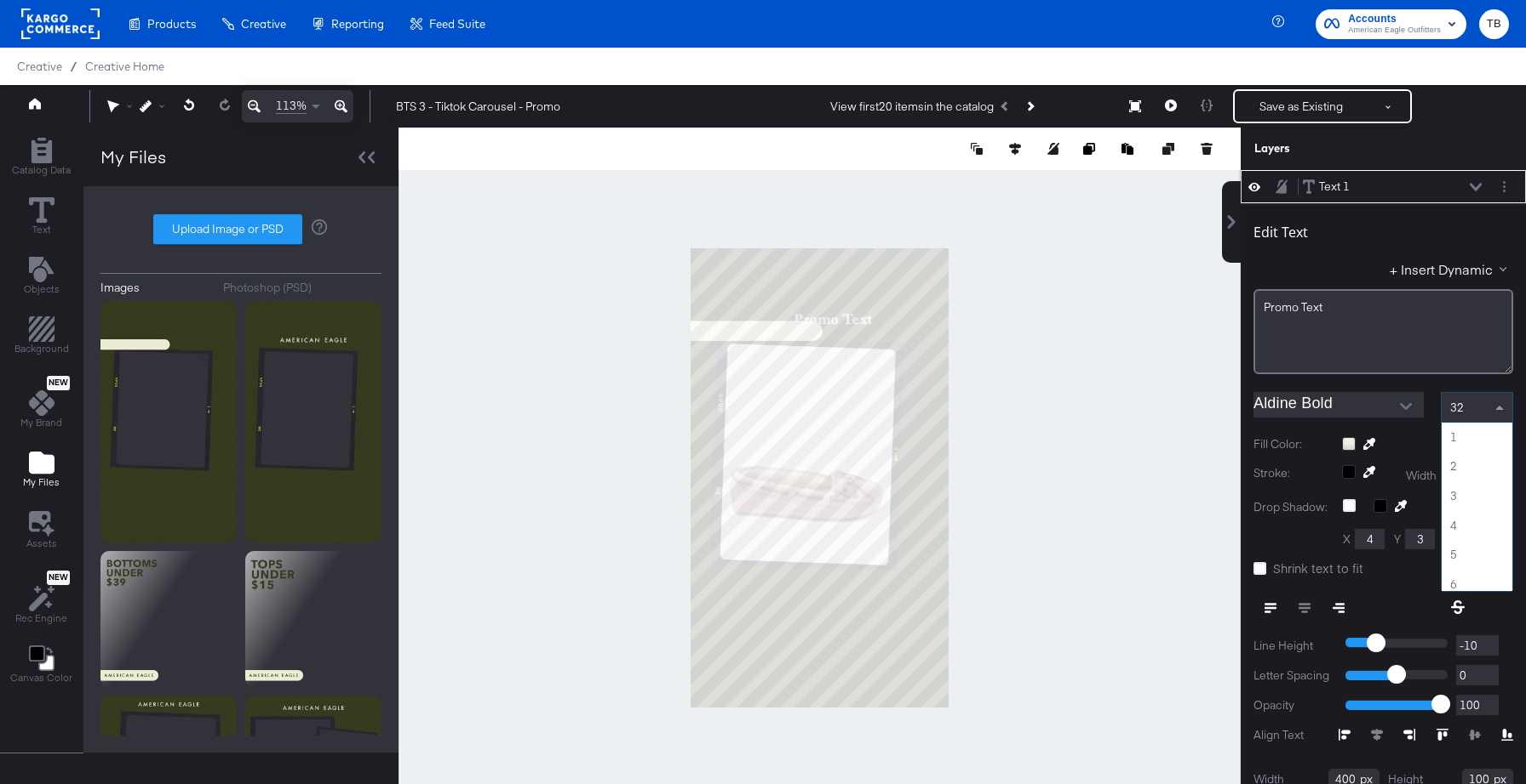
click at [1499, 406] on span at bounding box center [1499, 407] width 9 height 4
click at [1347, 477] on div at bounding box center [1367, 475] width 51 height 20
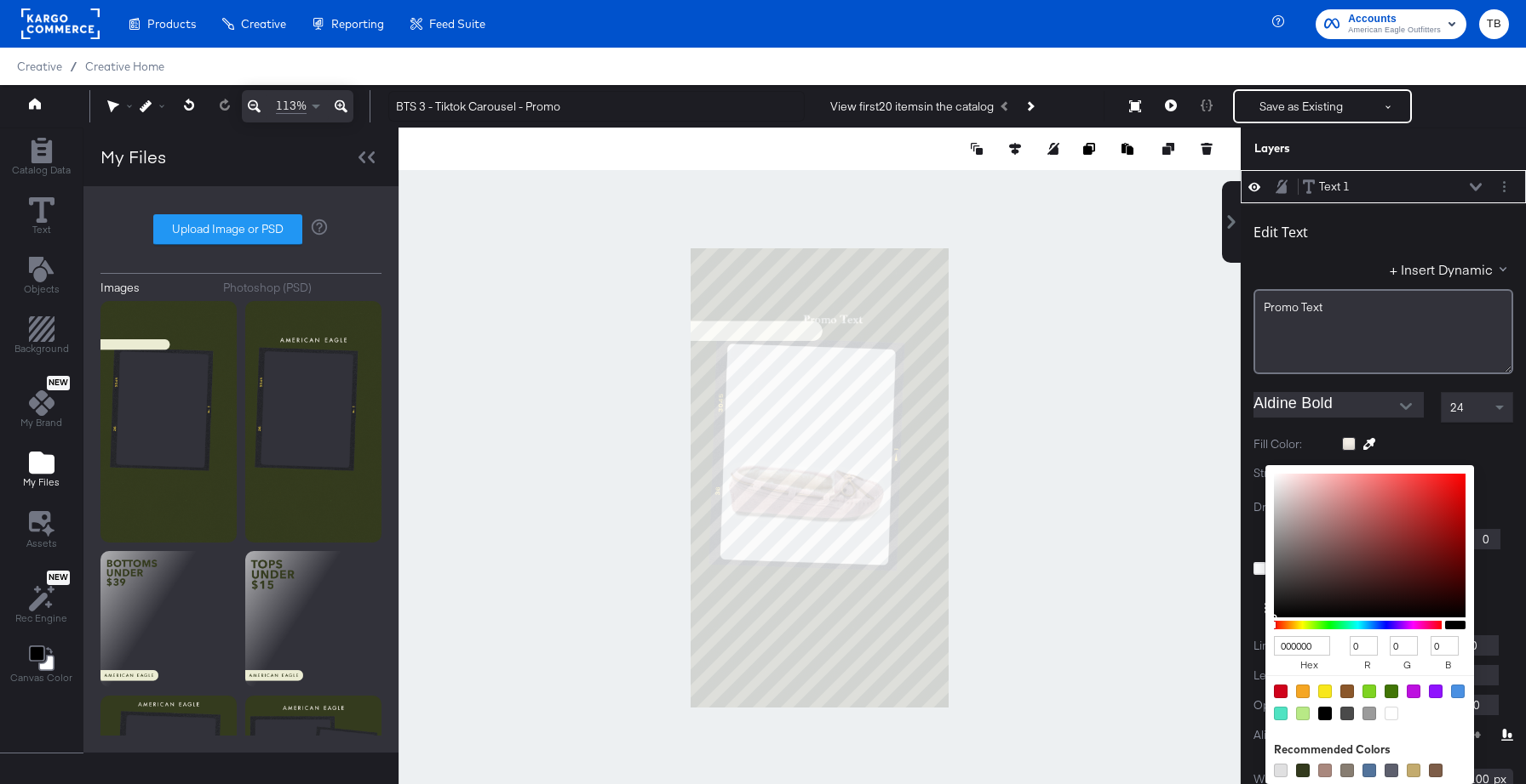
click at [1457, 458] on div "Edit Text + Insert Dynamic Promo ﻿Text Aldine Bold 24 Fill Color: Stroke: 00000…" at bounding box center [1382, 532] width 285 height 658
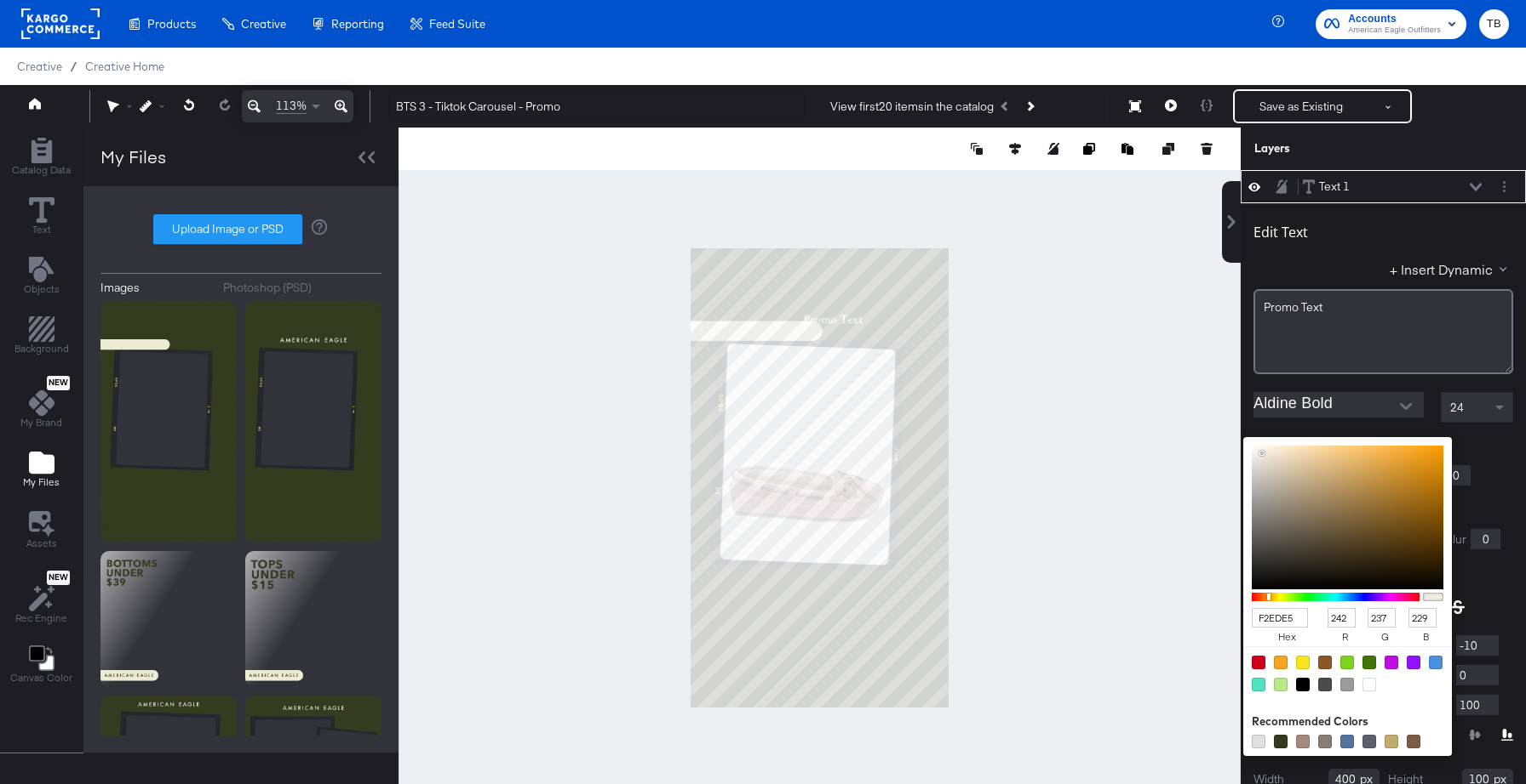
click at [1350, 446] on div "F2EDE5 hex 242 r 237 g 229 b 100 a Recommended Colors" at bounding box center [1427, 444] width 171 height 14
click at [1280, 615] on input "F2EDE5" at bounding box center [1280, 619] width 56 height 20
type input "343"
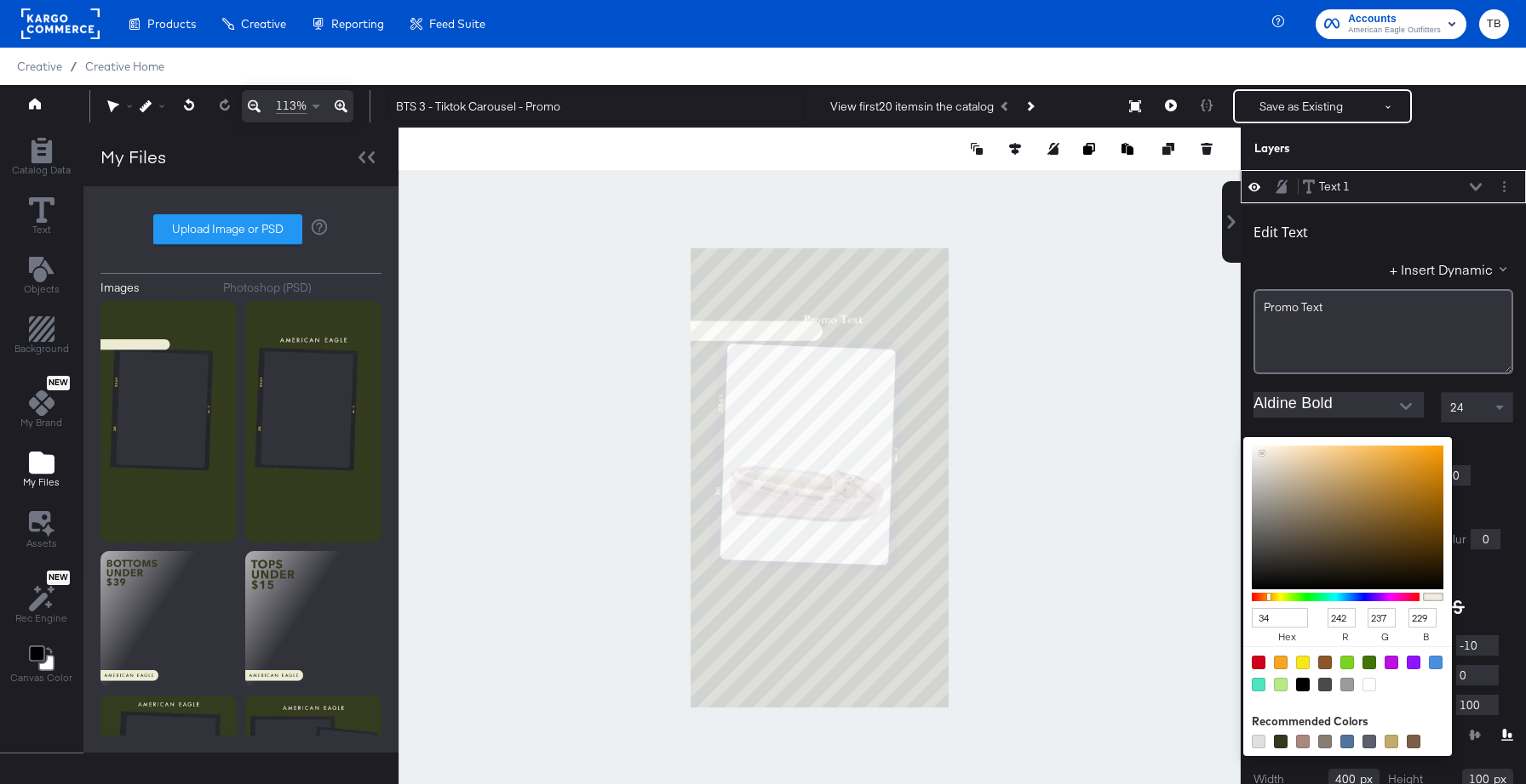
type input "51"
type input "68"
type input "51"
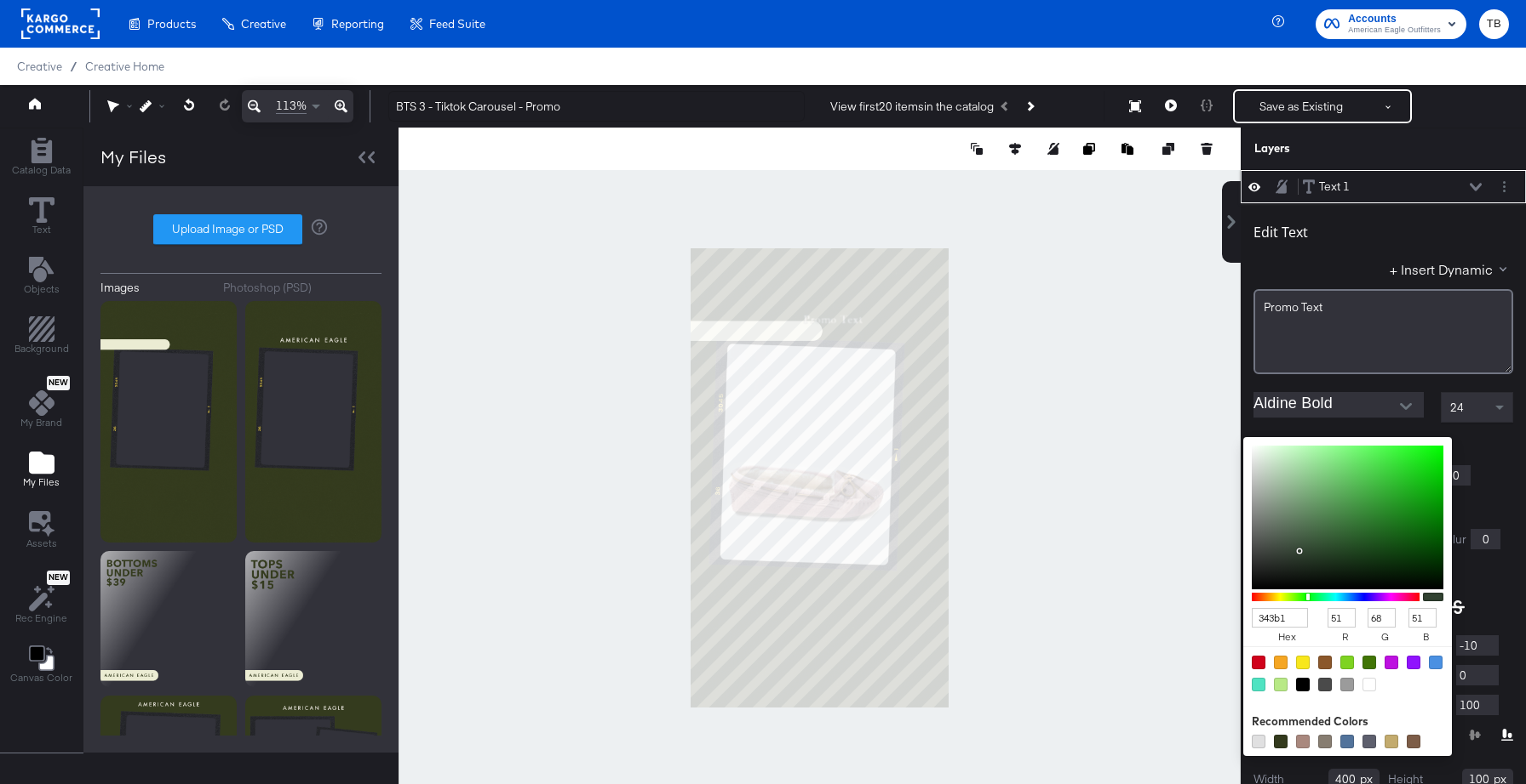
type input "343b1e"
type input "52"
type input "59"
type input "30"
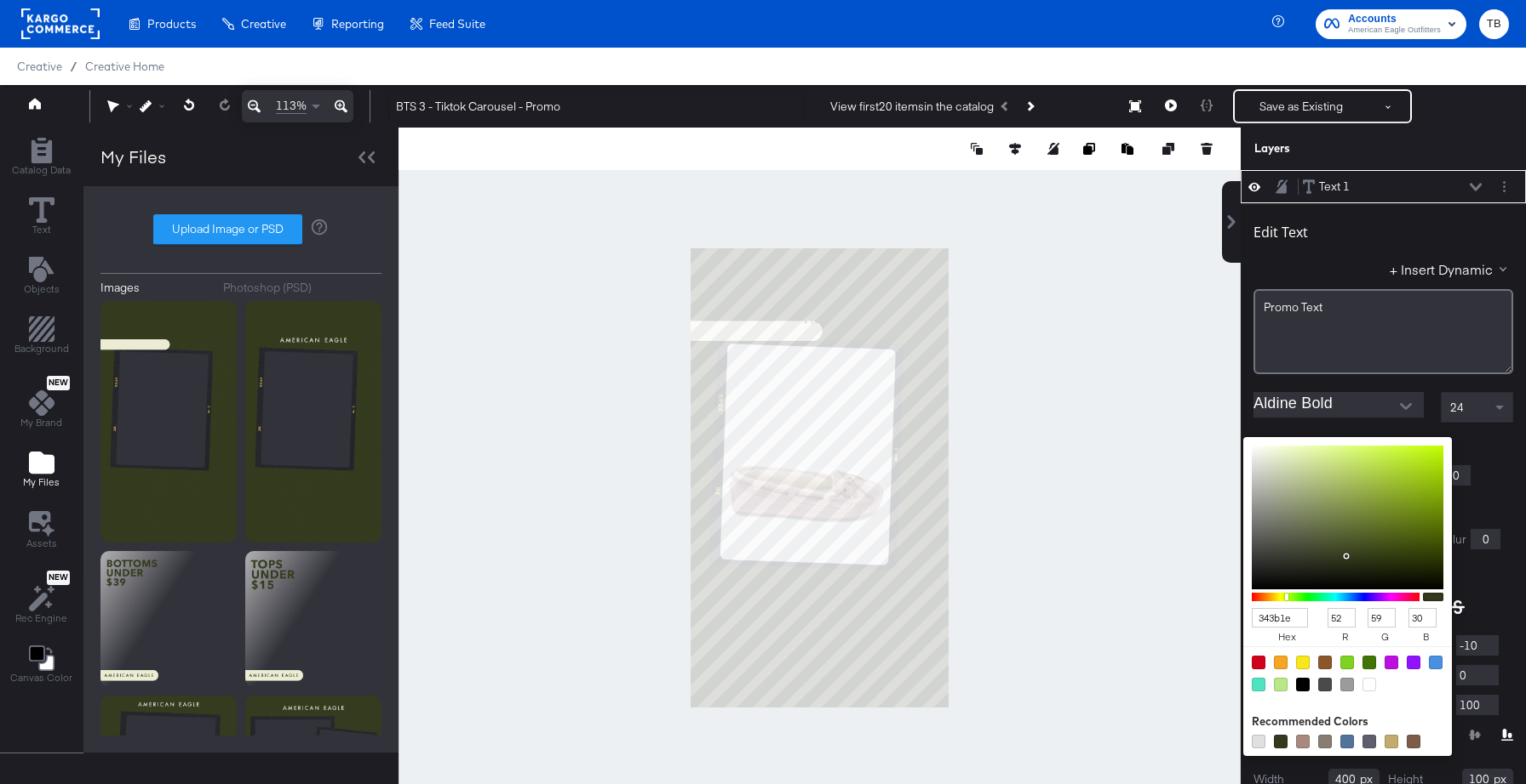
click at [1503, 607] on div at bounding box center [1475, 608] width 74 height 31
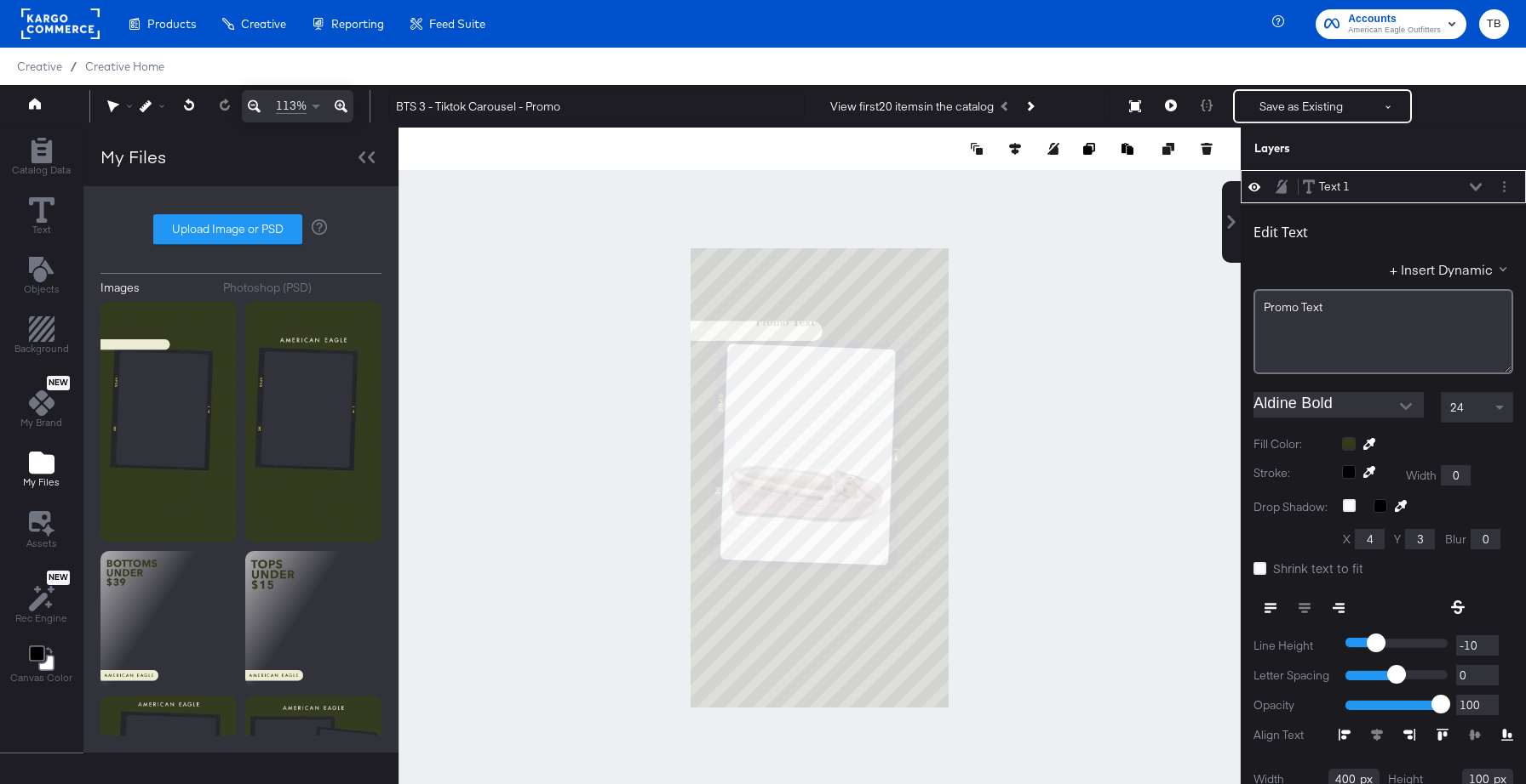
type input "0"
type input "105"
type input "273"
type input "66"
type input "129"
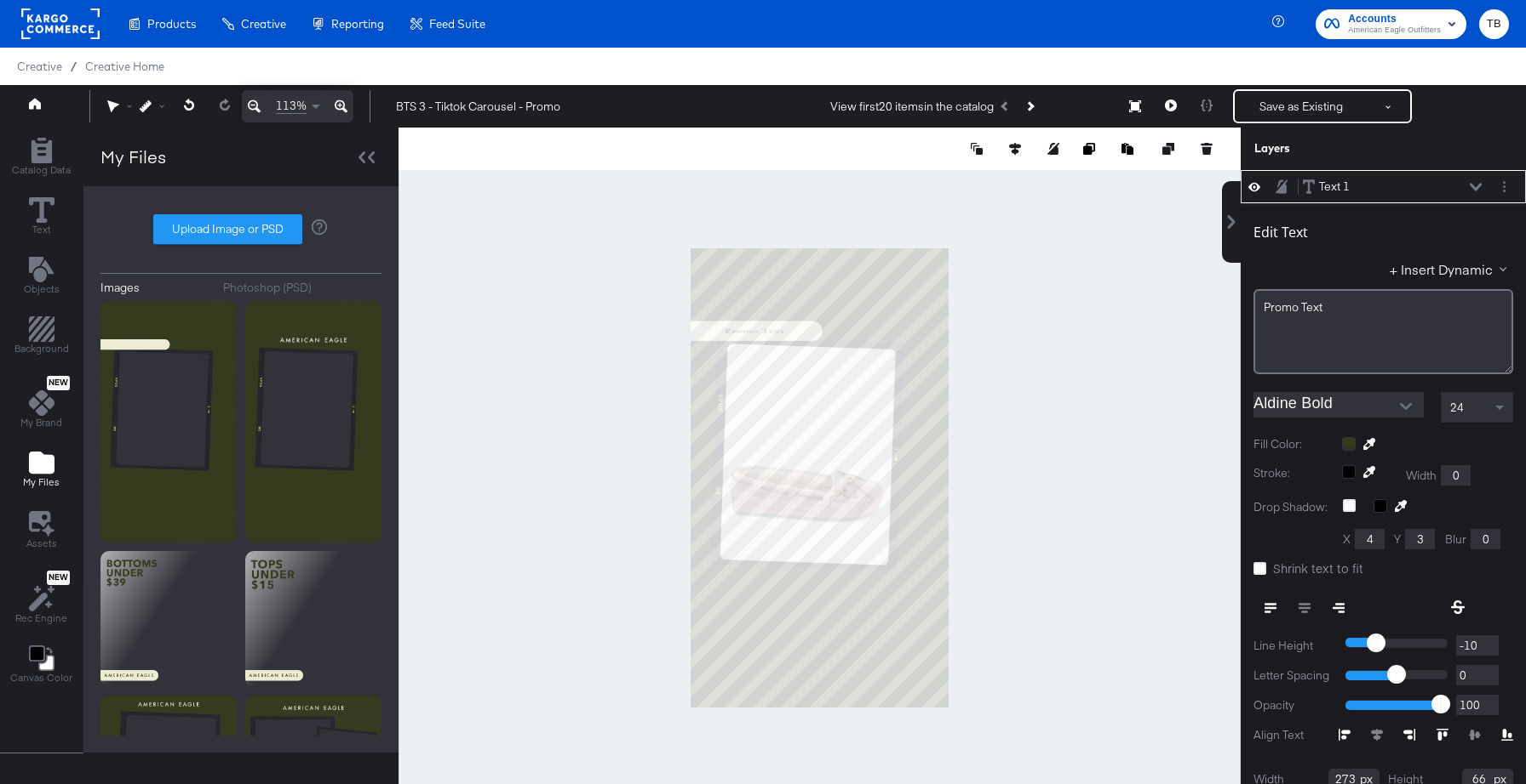
type input "43"
type input "152"
click at [336, 108] on icon at bounding box center [341, 107] width 13 height 20
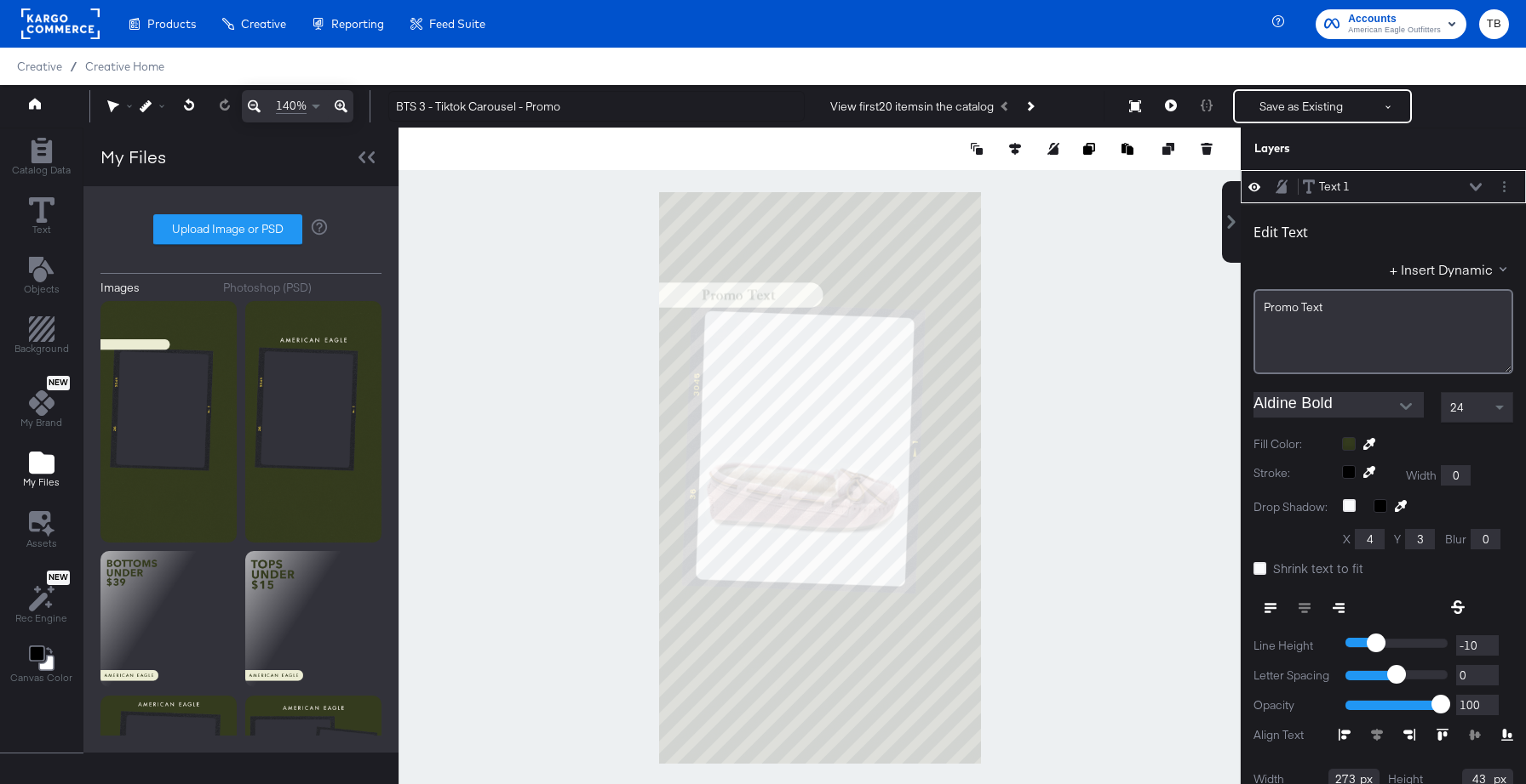
click at [336, 108] on icon at bounding box center [341, 107] width 13 height 20
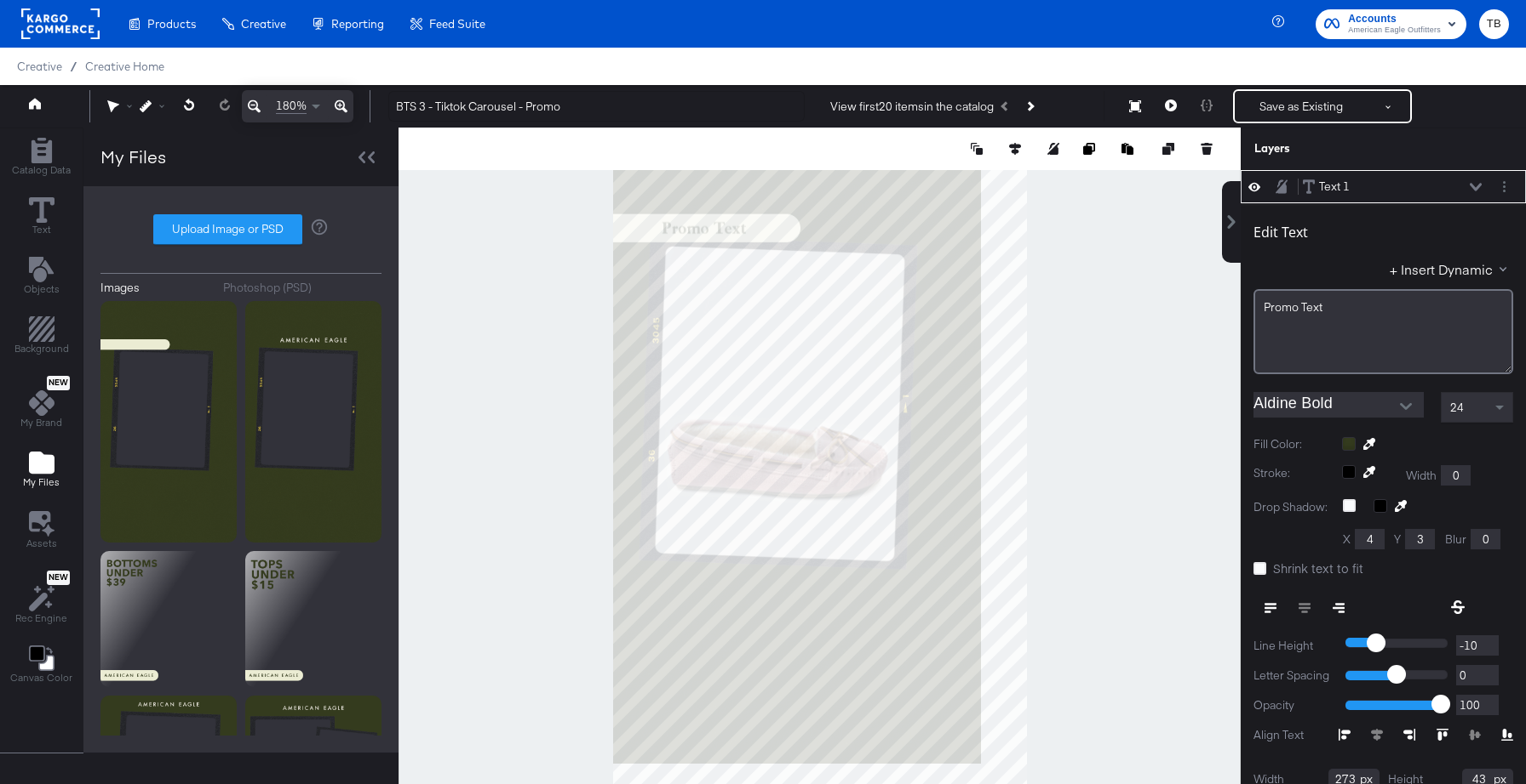
click at [336, 108] on icon at bounding box center [341, 107] width 13 height 20
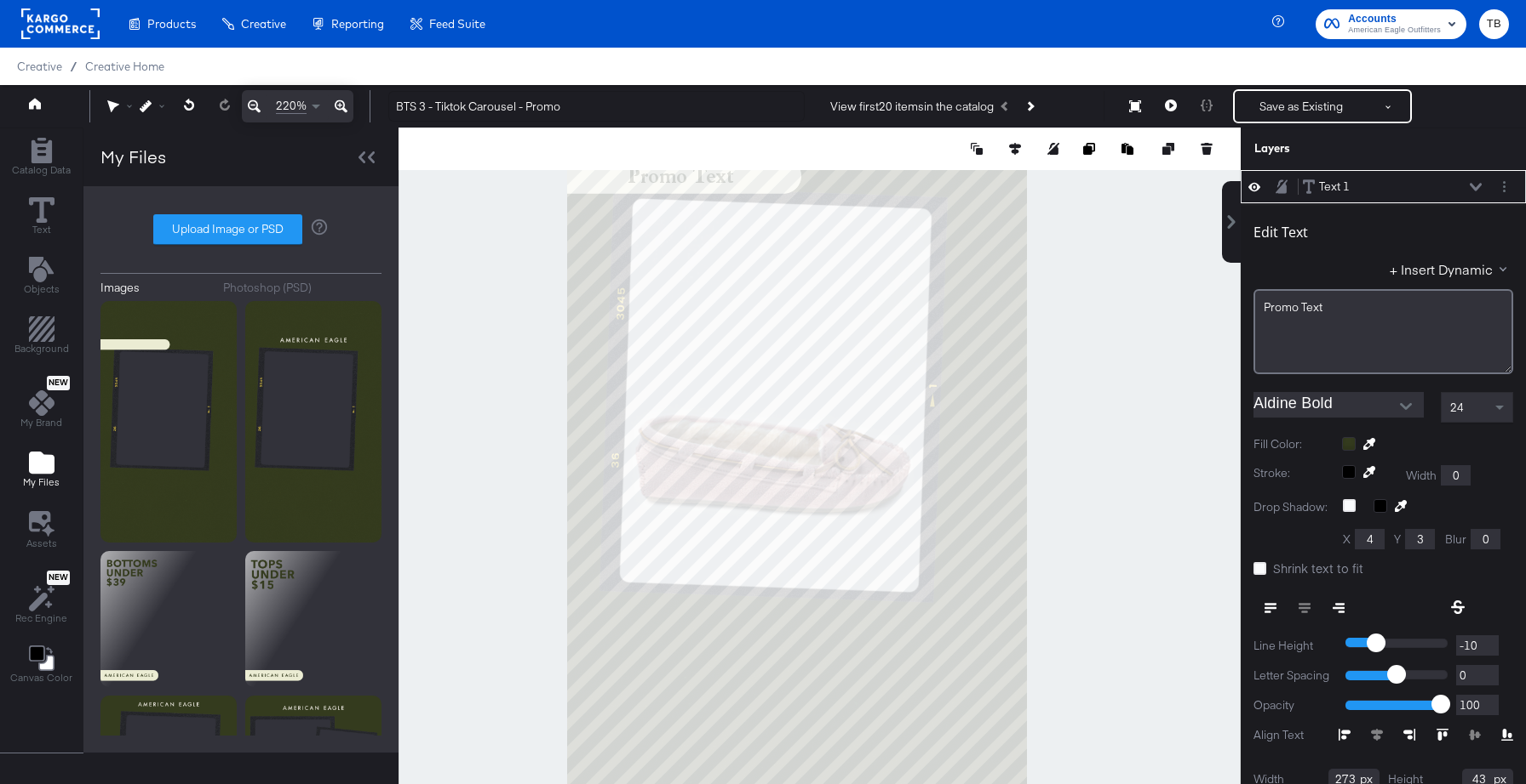
click at [336, 108] on icon at bounding box center [341, 107] width 13 height 20
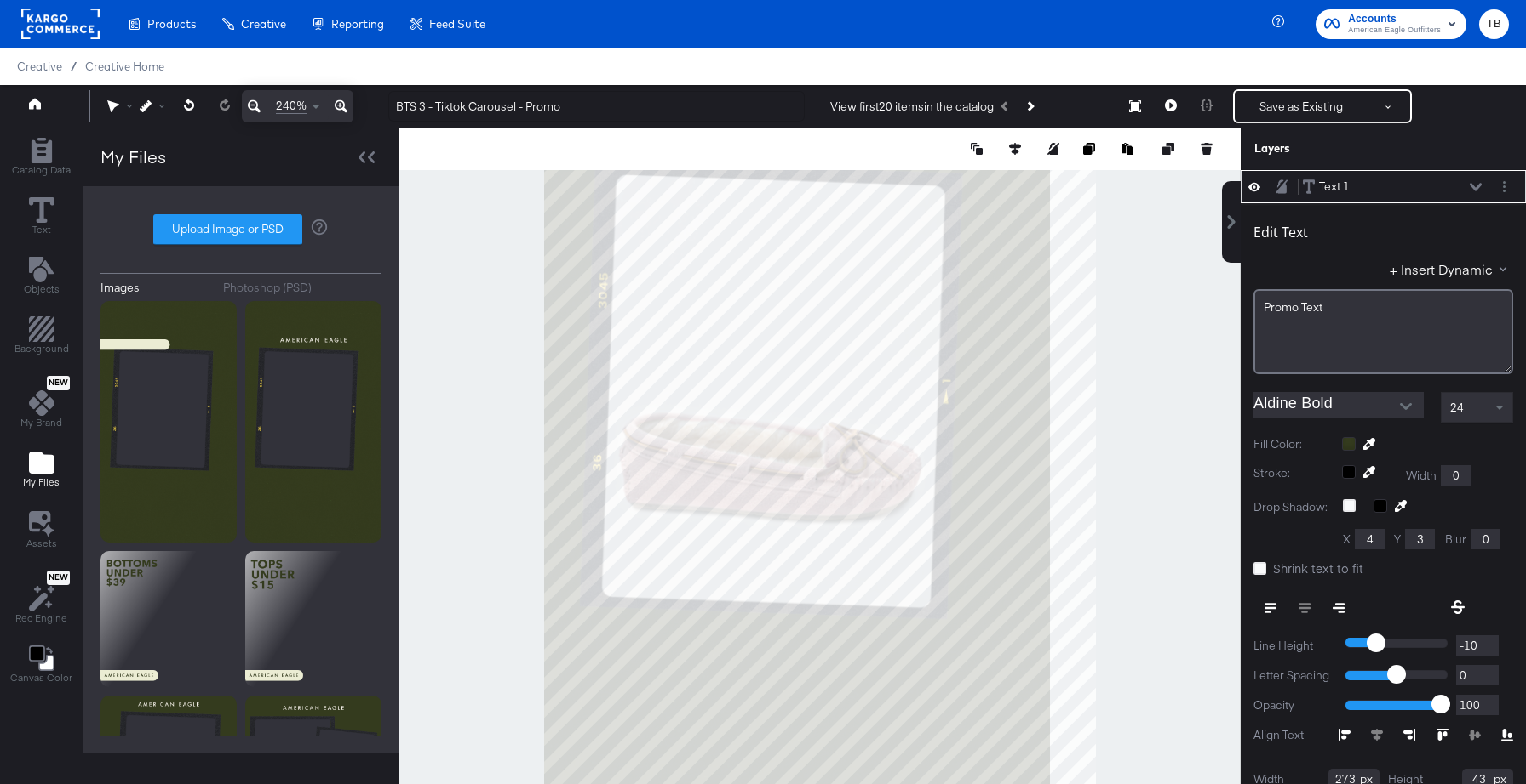
click at [336, 108] on icon at bounding box center [341, 107] width 13 height 20
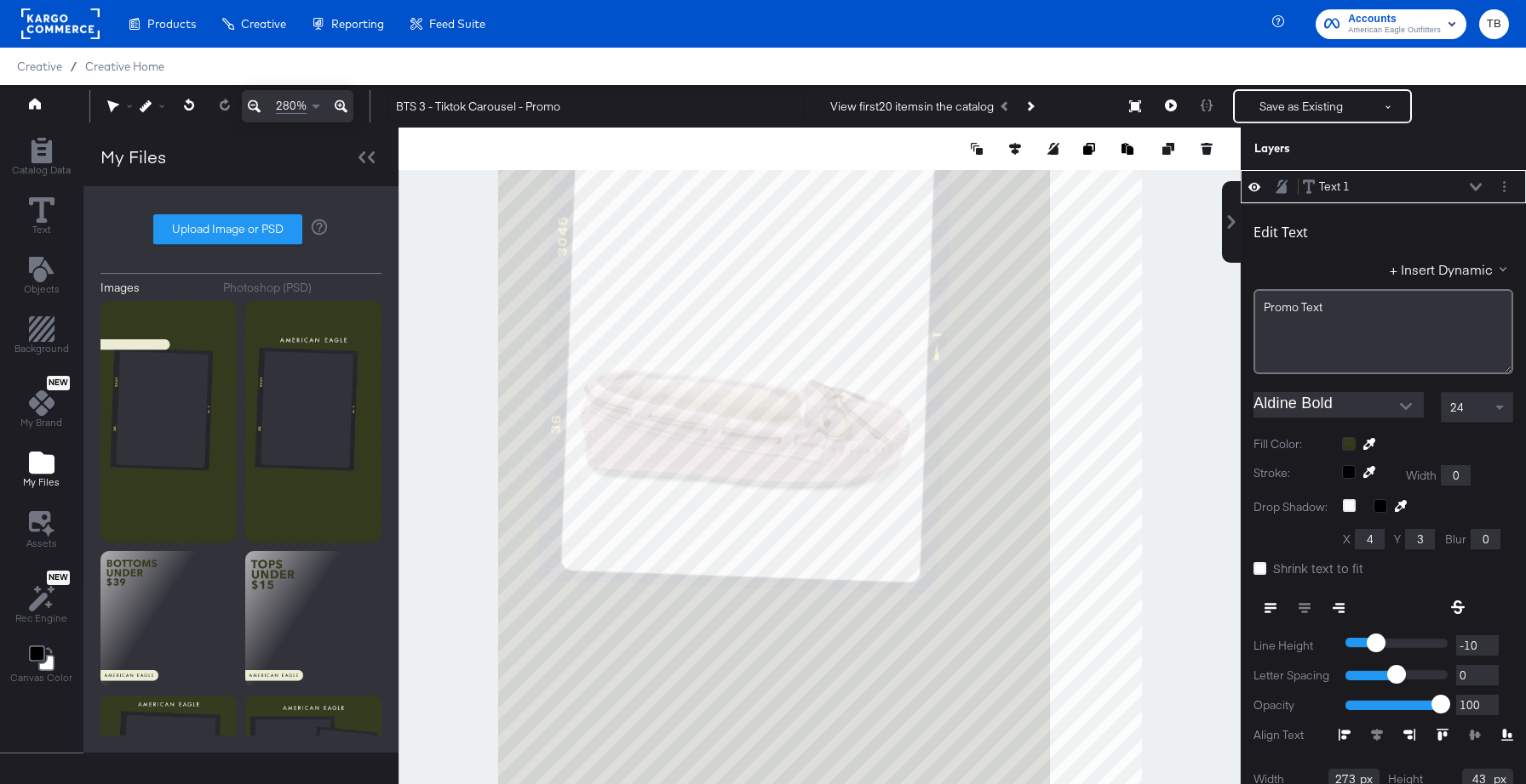
click at [336, 108] on icon at bounding box center [341, 107] width 13 height 20
click at [336, 108] on div "280%" at bounding box center [298, 107] width 112 height 32
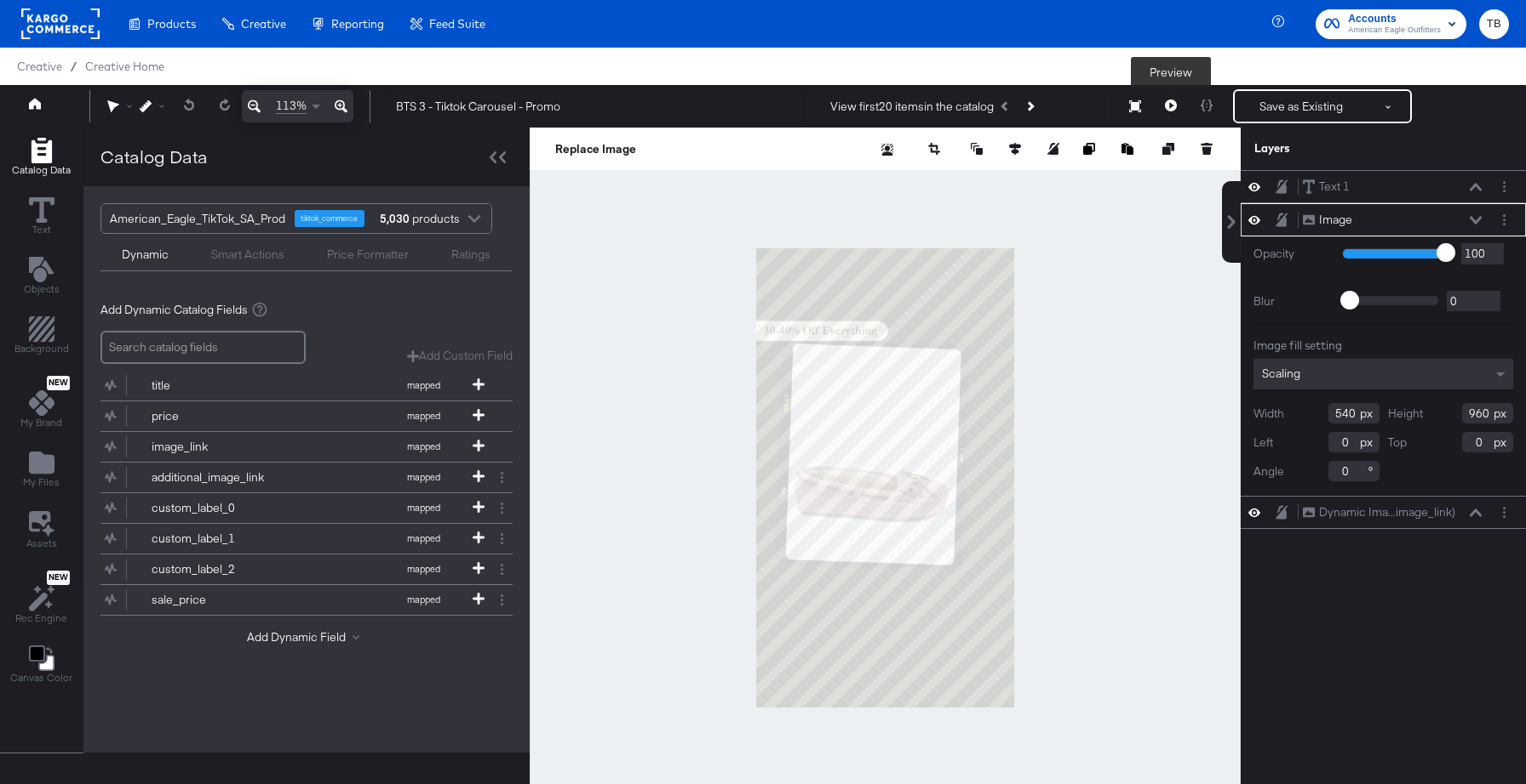
click at [1166, 106] on icon at bounding box center [1170, 106] width 12 height 12
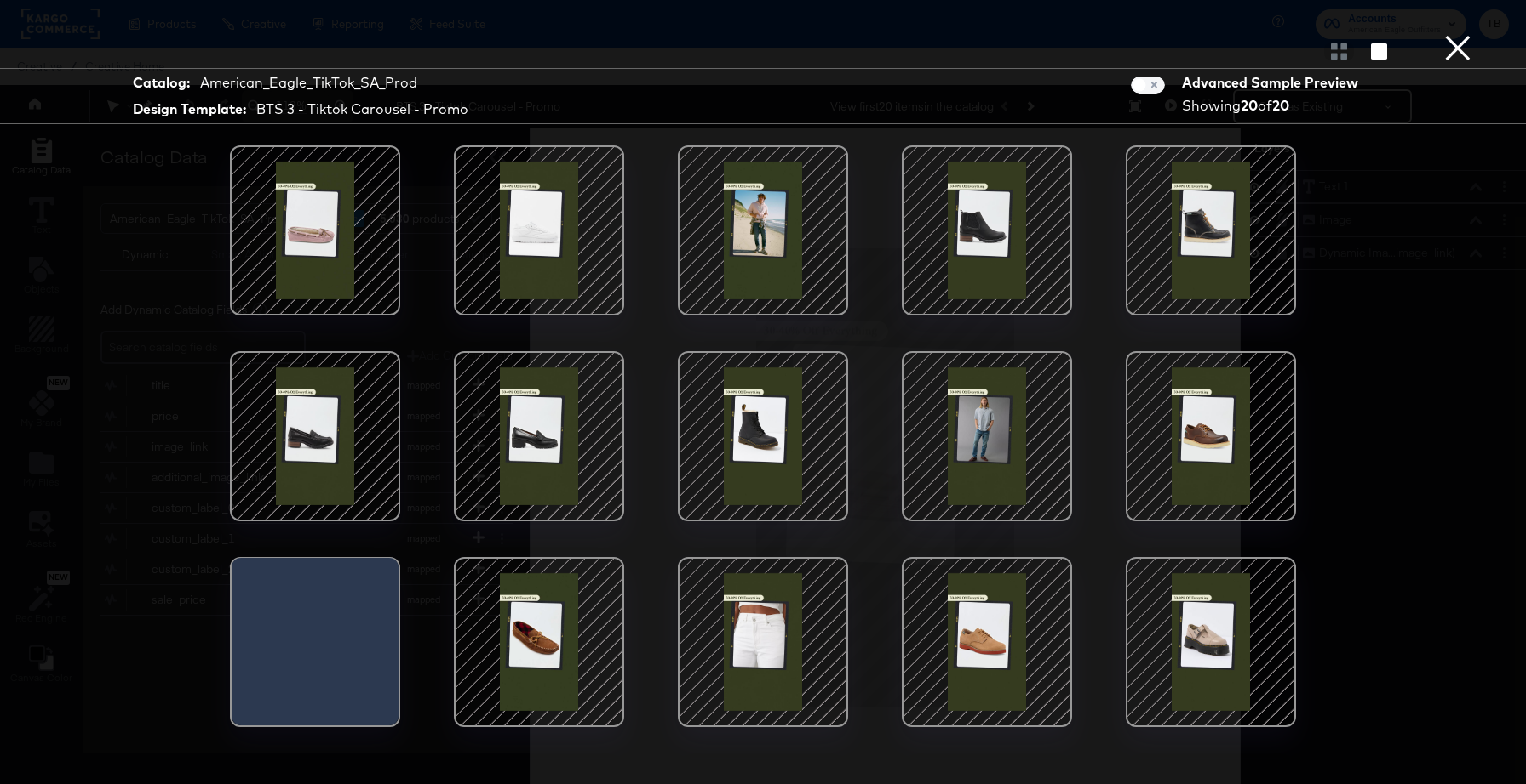
click at [784, 210] on div at bounding box center [763, 230] width 145 height 144
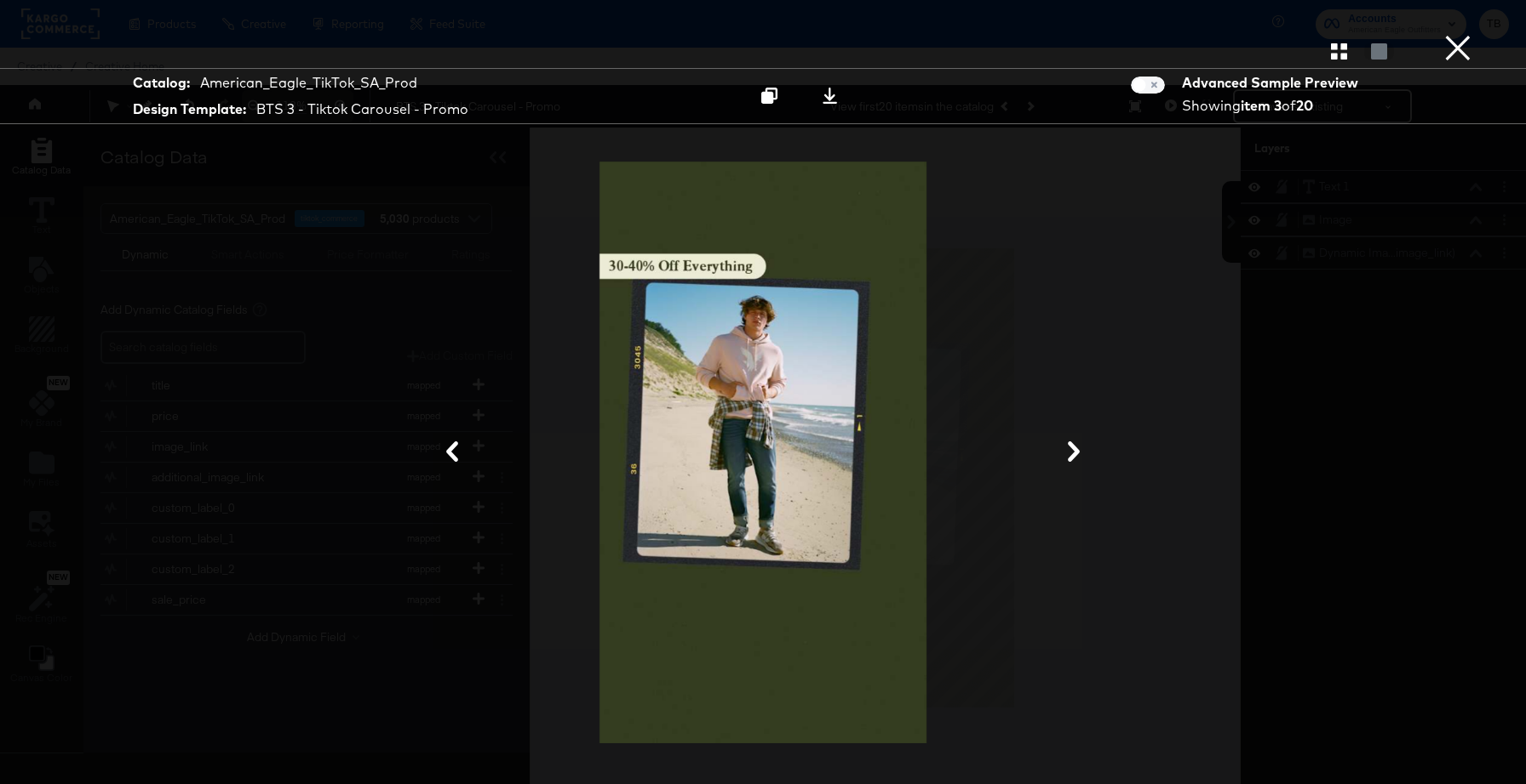
click at [1452, 34] on button "×" at bounding box center [1457, 17] width 34 height 34
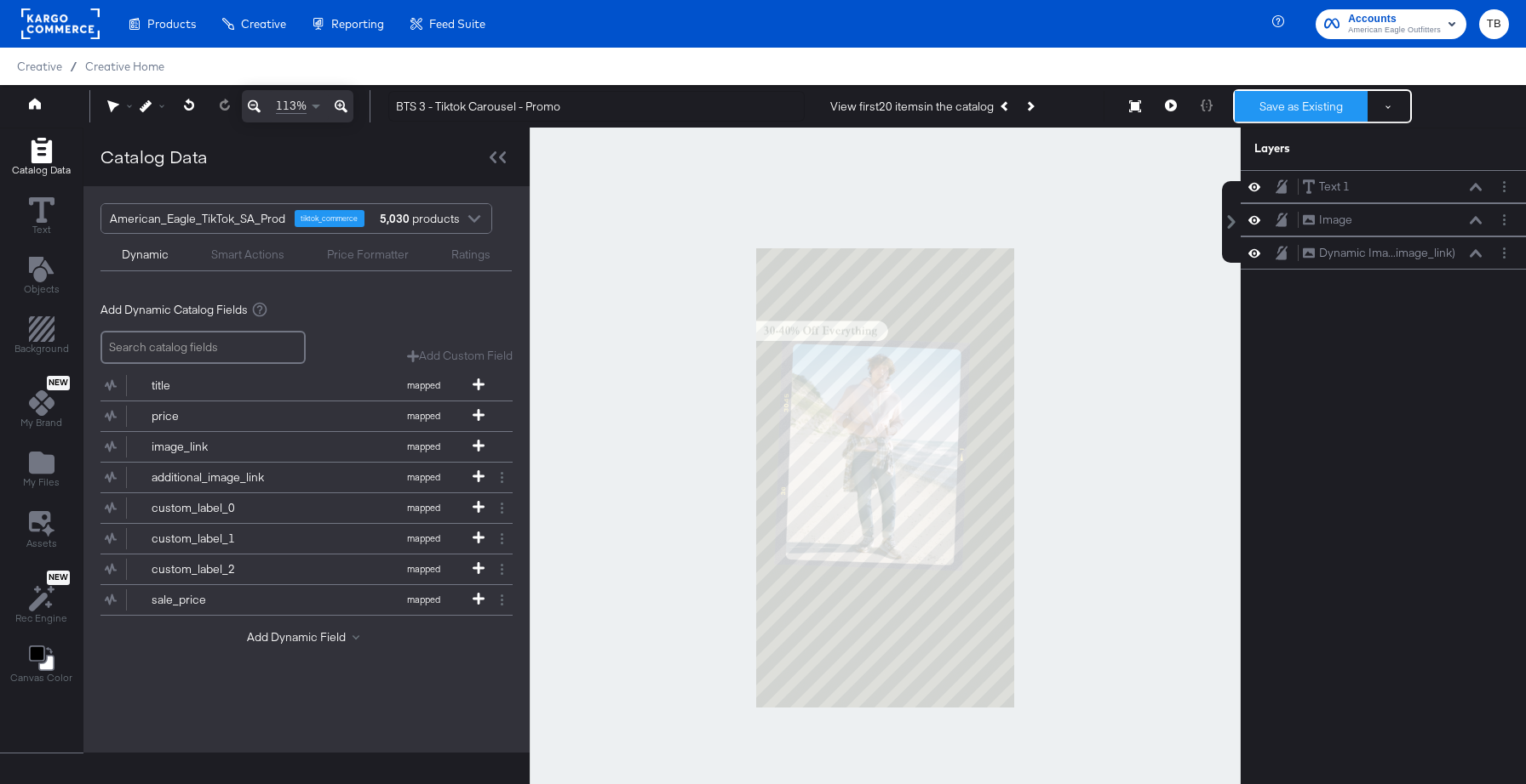
click at [1314, 114] on button "Save as Existing" at bounding box center [1300, 106] width 133 height 31
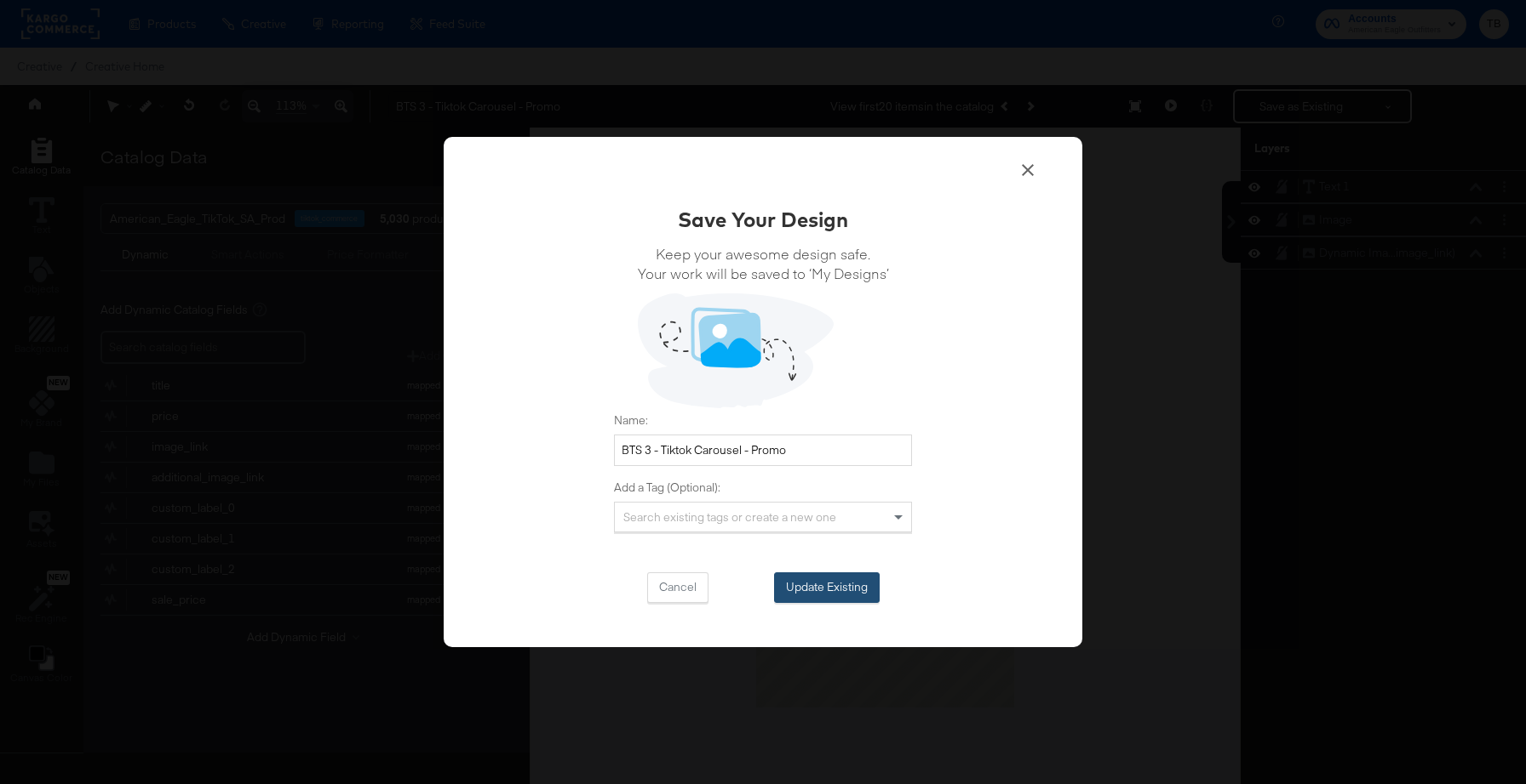
click at [846, 578] on button "Update Existing" at bounding box center [826, 588] width 106 height 31
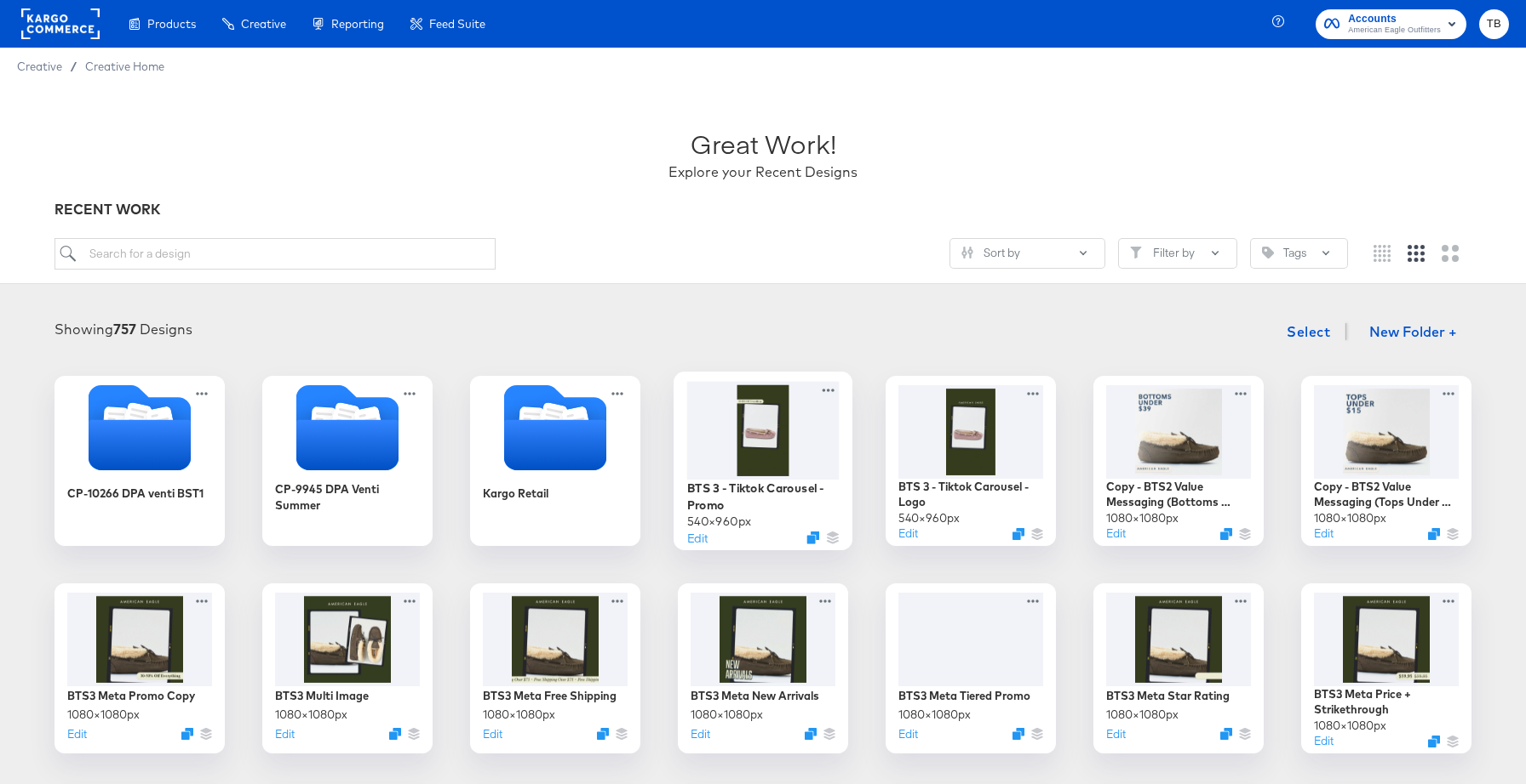
click at [813, 442] on div at bounding box center [763, 430] width 153 height 98
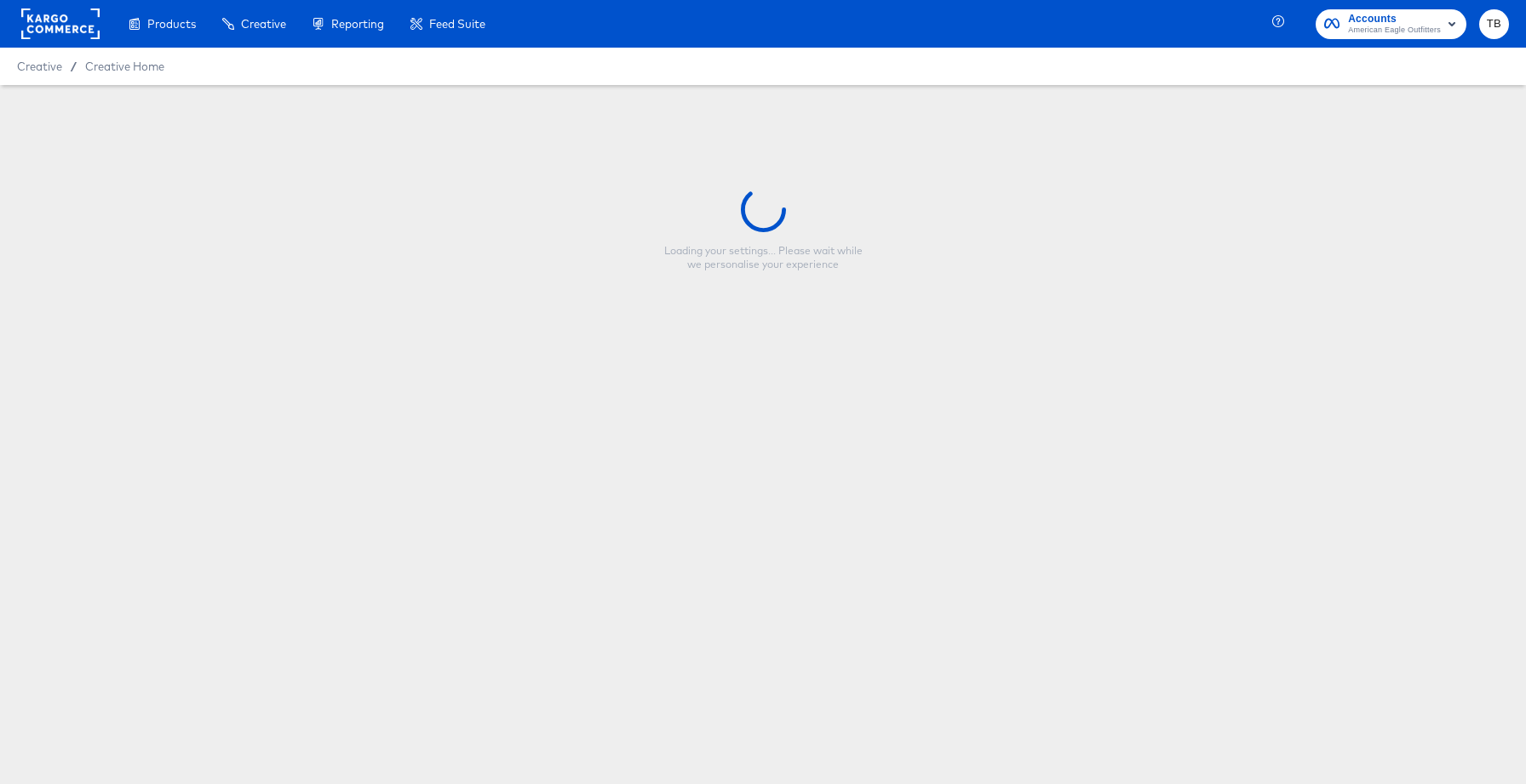
type input "BTS 3 - Tiktok Carousel - Promo"
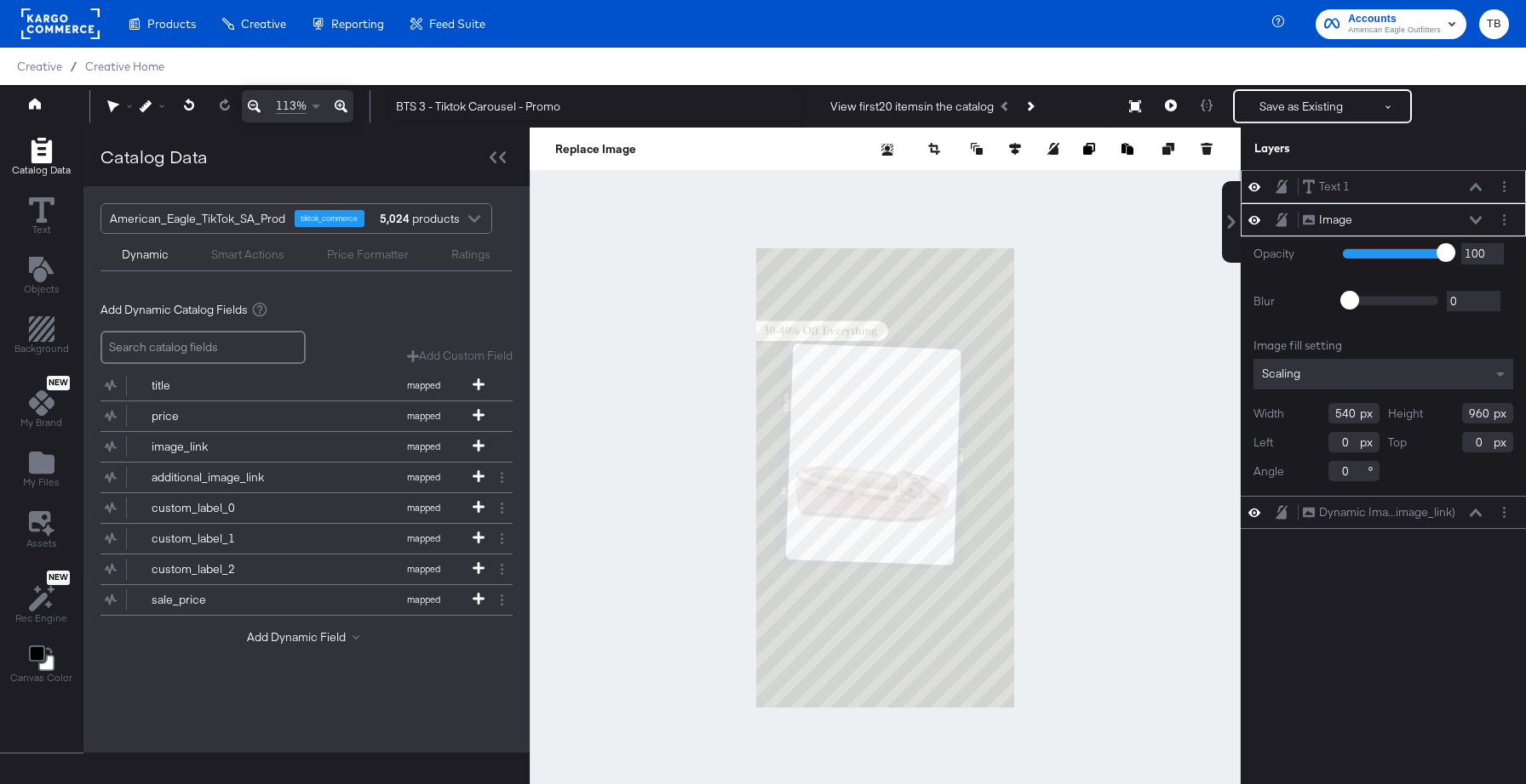
click at [1473, 181] on div "Text 1 Text 1" at bounding box center [1391, 187] width 180 height 18
click at [1480, 188] on icon at bounding box center [1475, 187] width 12 height 8
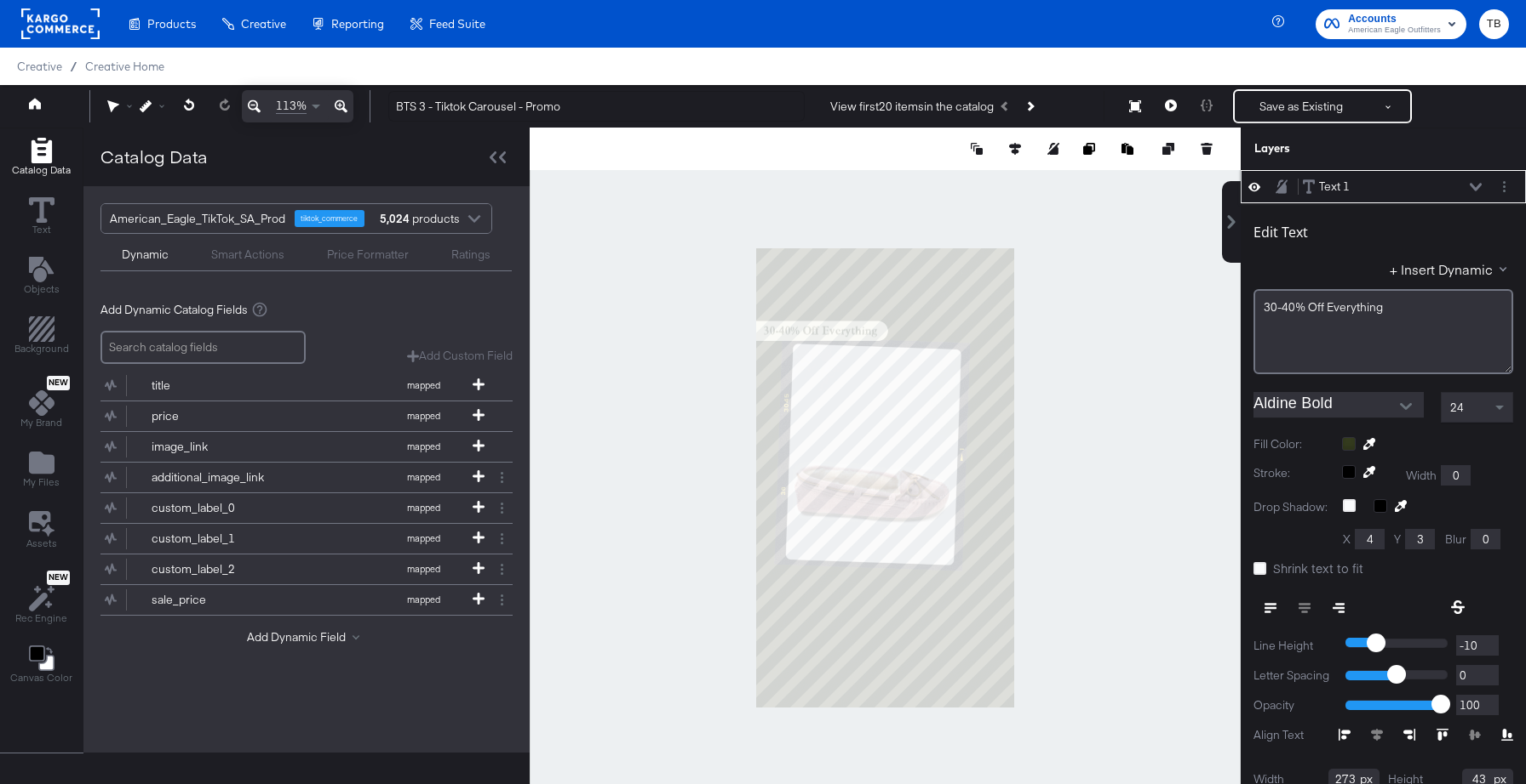
scroll to position [17, 0]
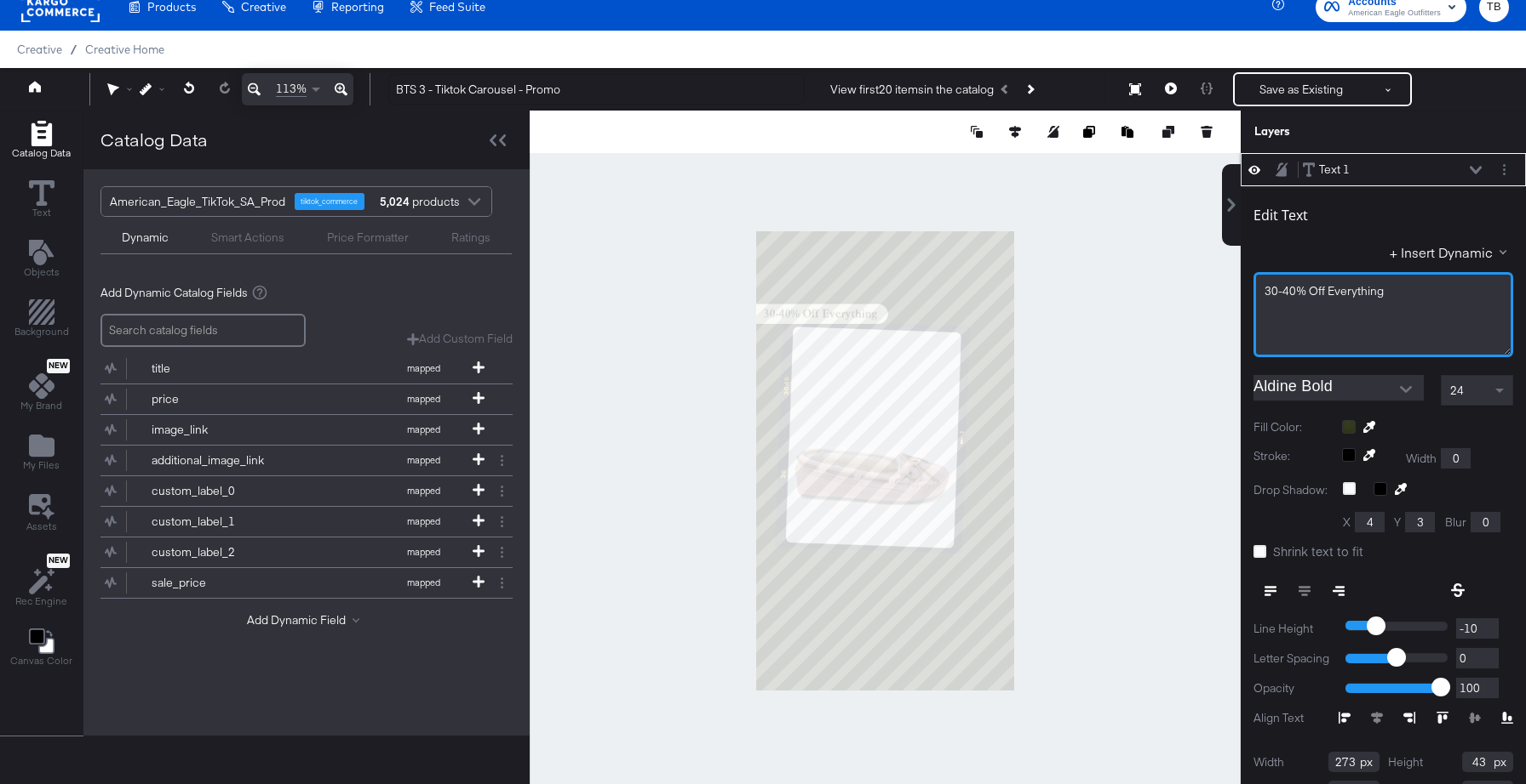
click at [1391, 293] on div "30-40% Off Everything" at bounding box center [1382, 291] width 237 height 16
click at [1143, 367] on div at bounding box center [884, 460] width 711 height 700
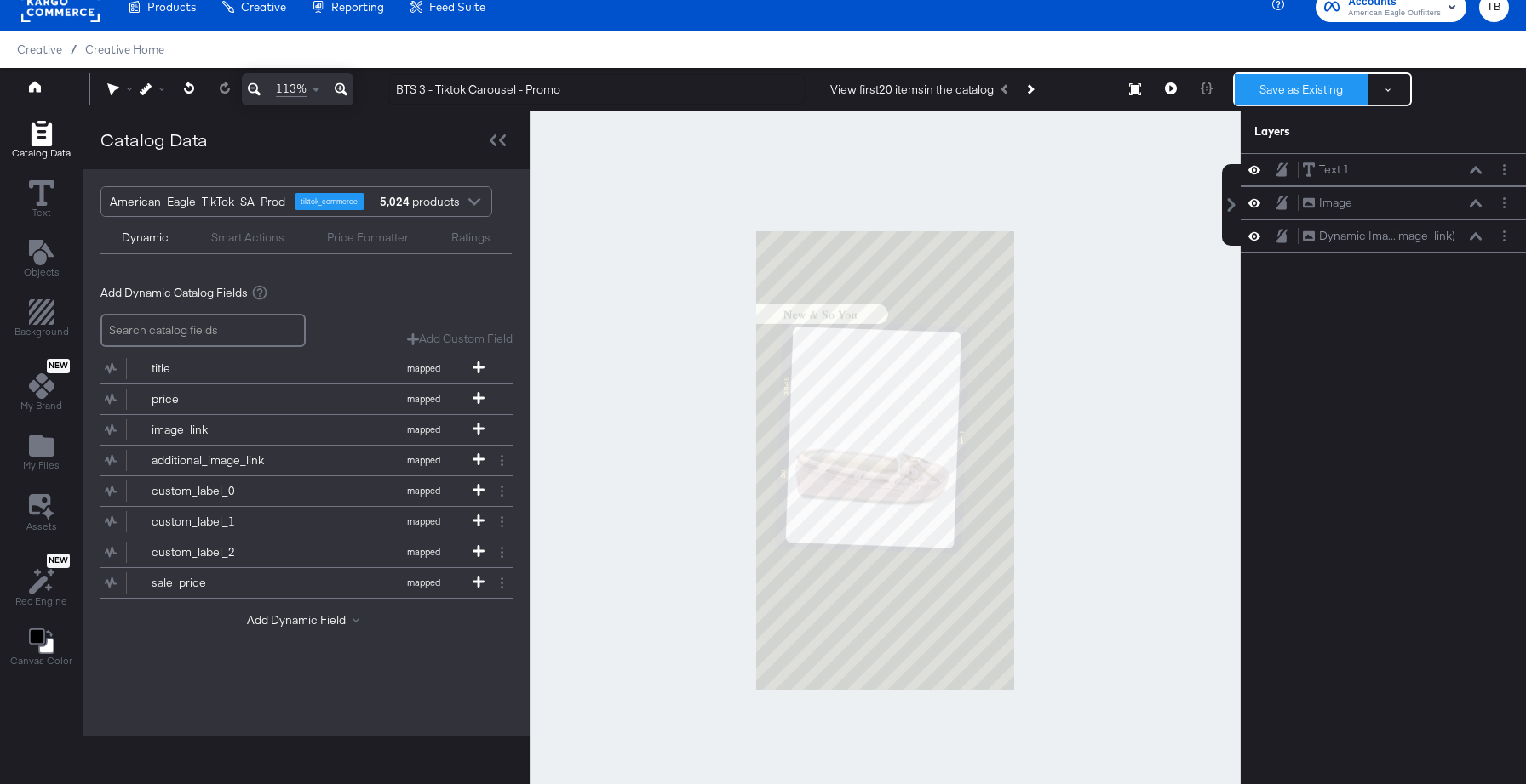
click at [1312, 92] on button "Save as Existing" at bounding box center [1300, 89] width 133 height 31
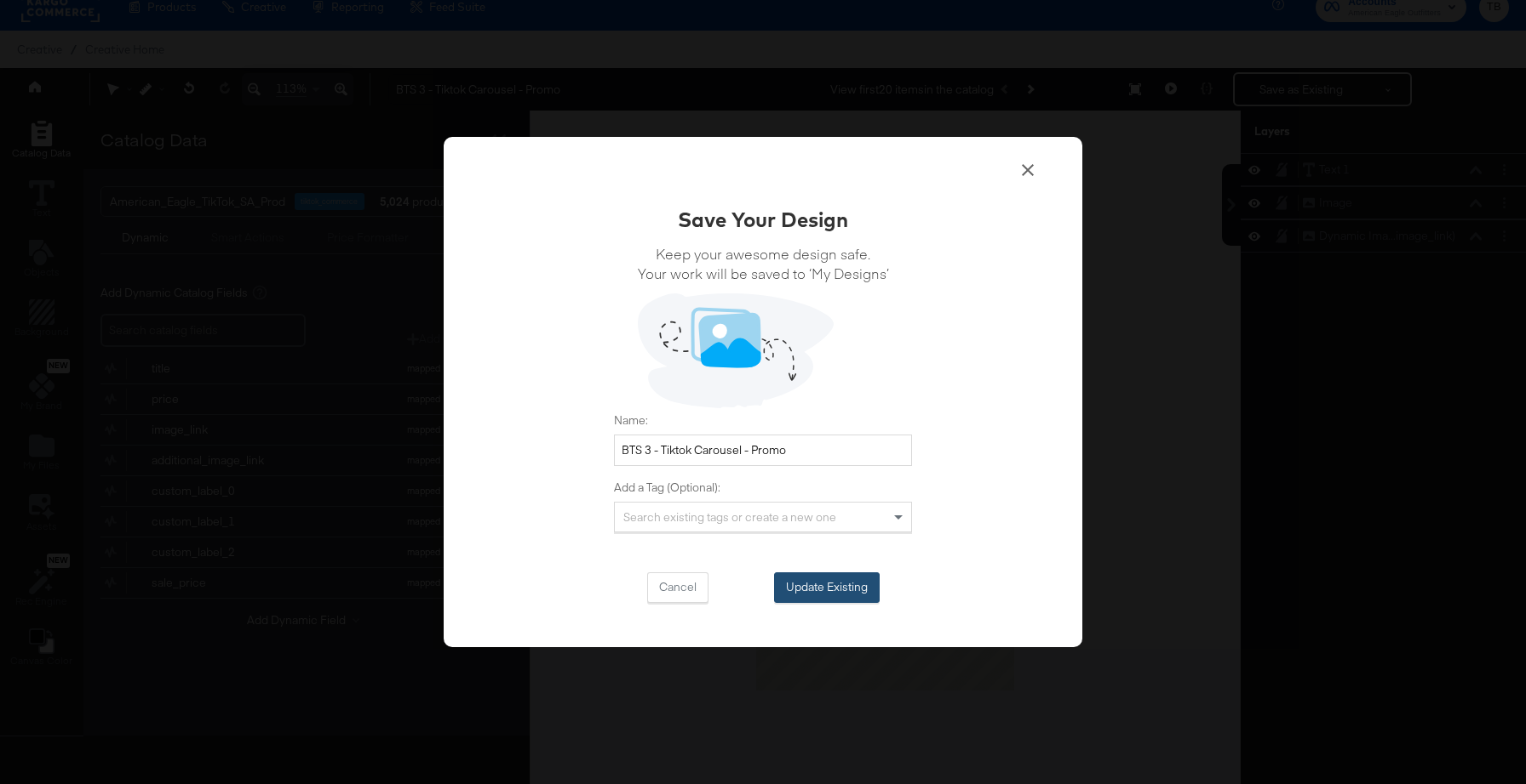
click at [814, 589] on button "Update Existing" at bounding box center [826, 588] width 106 height 31
